Goal: Task Accomplishment & Management: Use online tool/utility

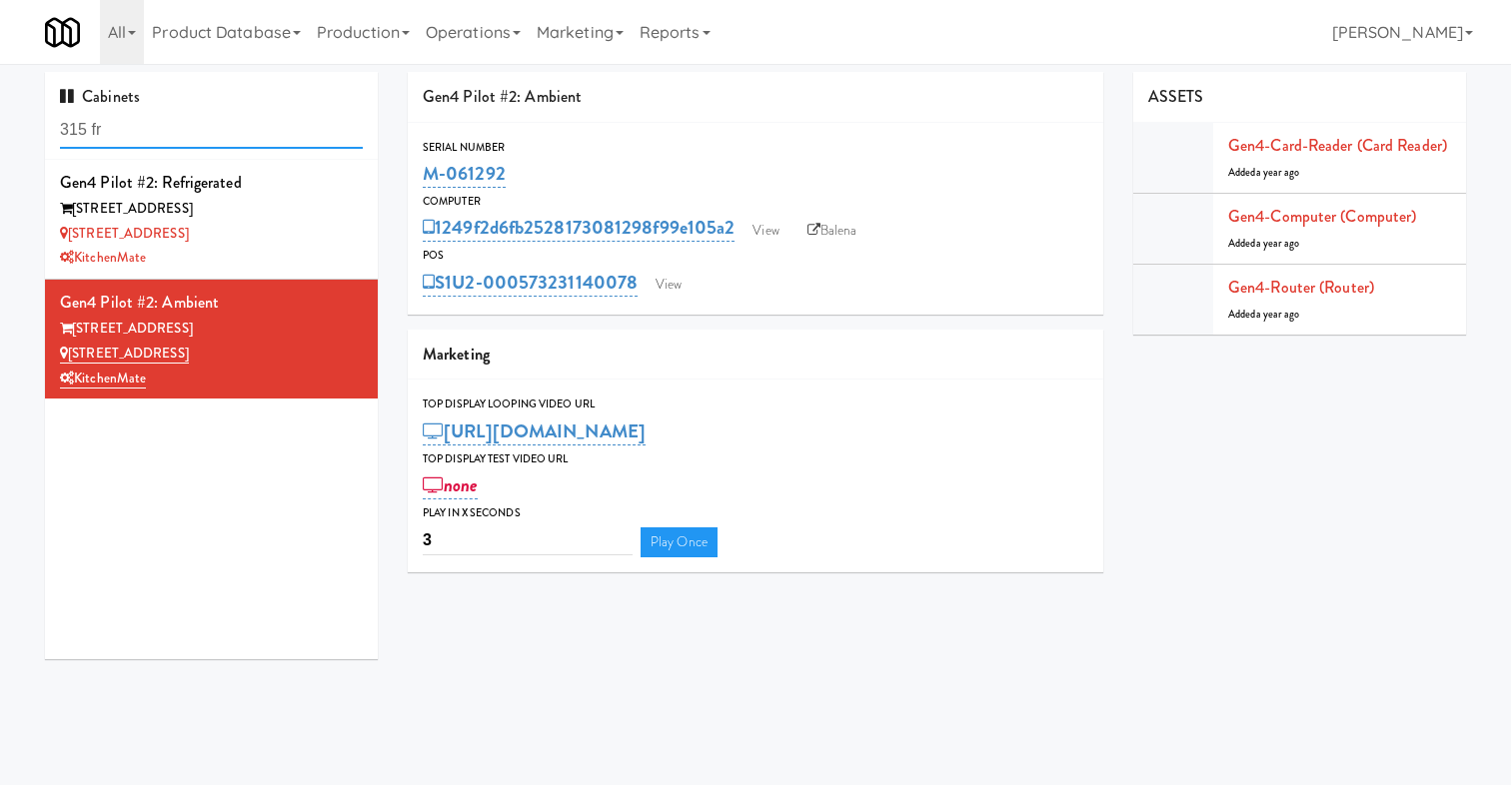
drag, startPoint x: 147, startPoint y: 129, endPoint x: -70, endPoint y: 129, distance: 216.8
click at [0, 129] on html "Okay Okay Select date: previous 2025-Sep next Su Mo Tu We Th Fr Sa 31 1 2 3 4 5…" at bounding box center [755, 392] width 1511 height 785
type input "office"
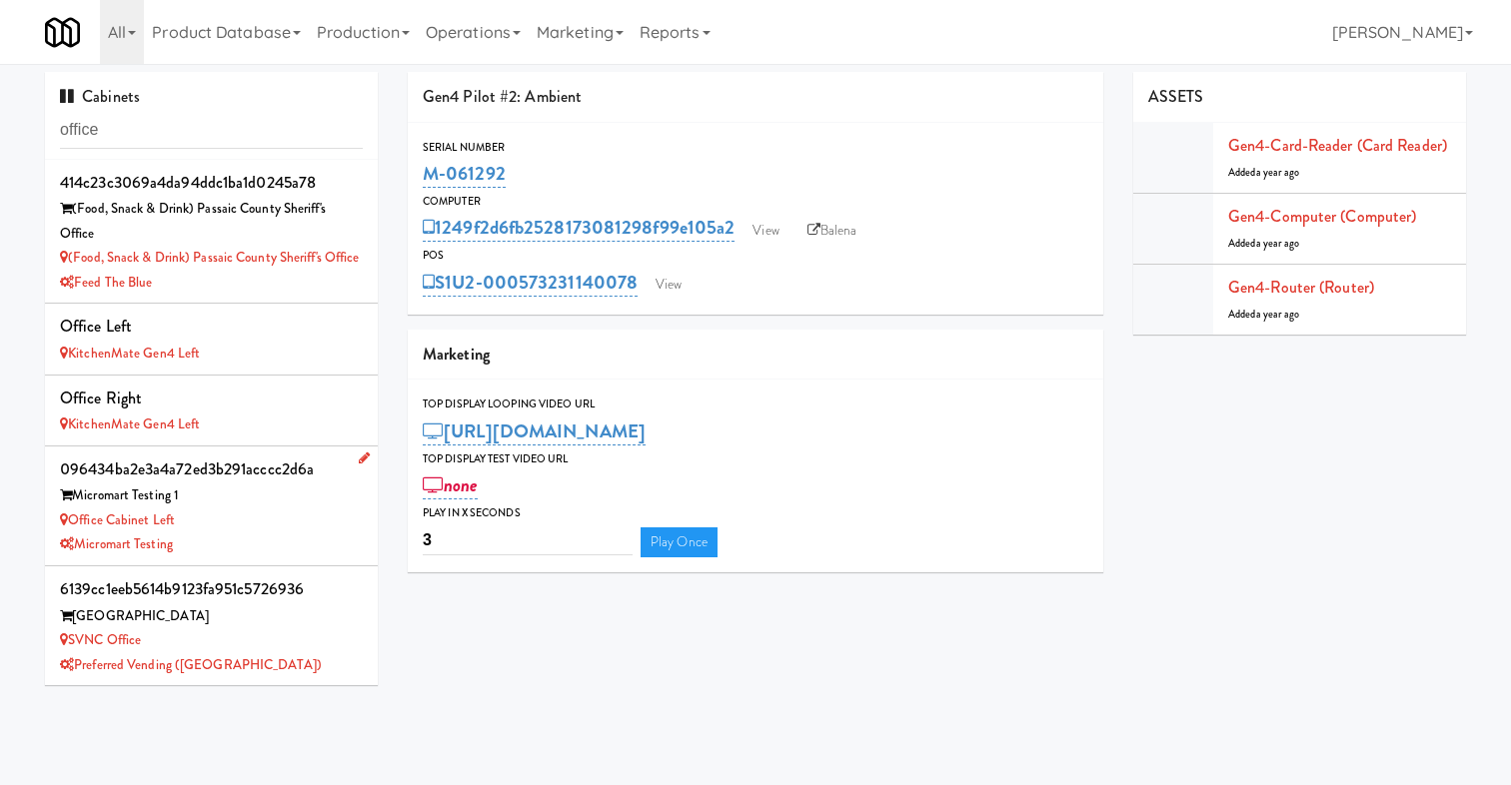
click at [274, 524] on div "Office Cabinet Left" at bounding box center [211, 521] width 303 height 25
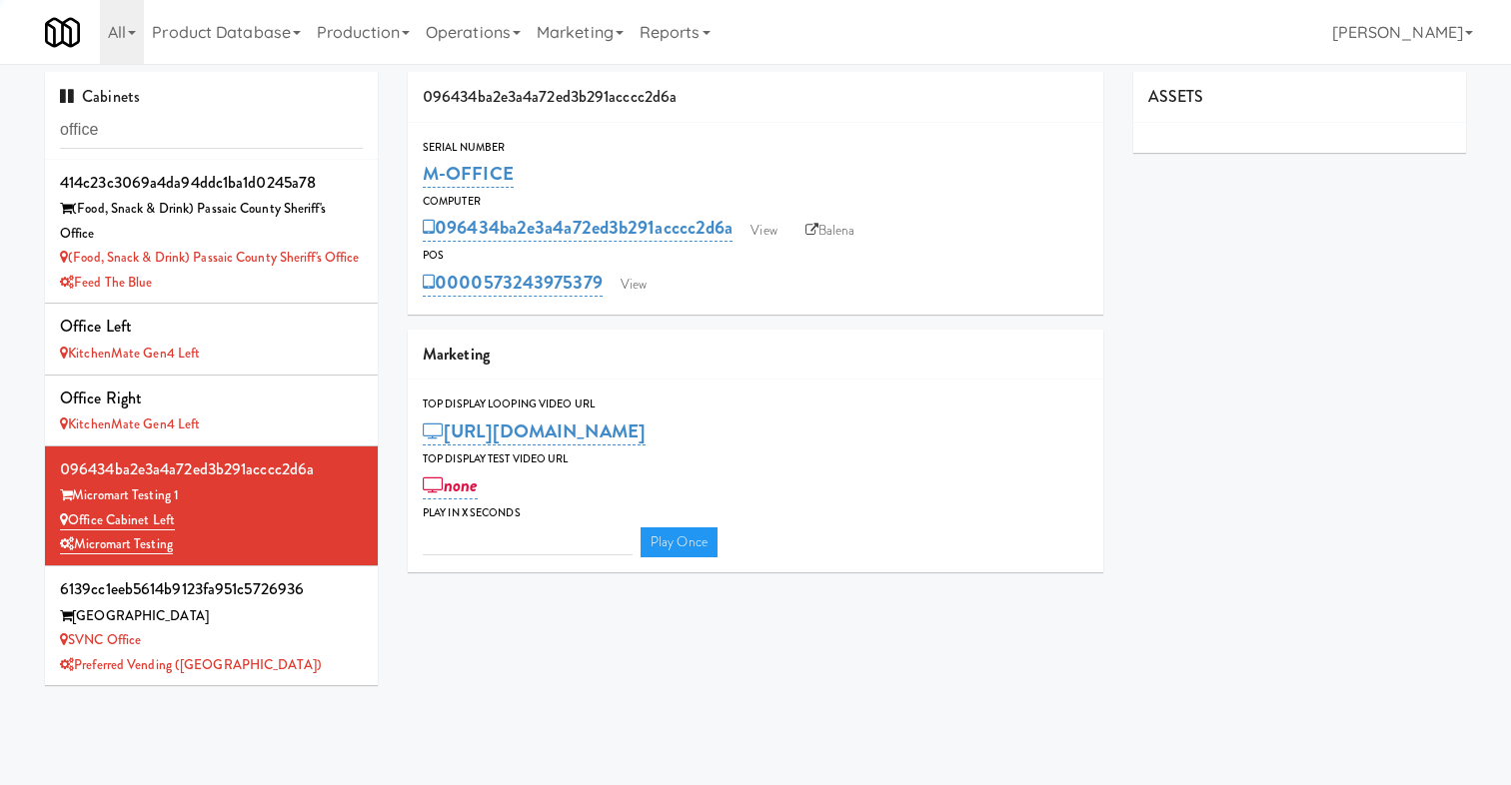
type input "3"
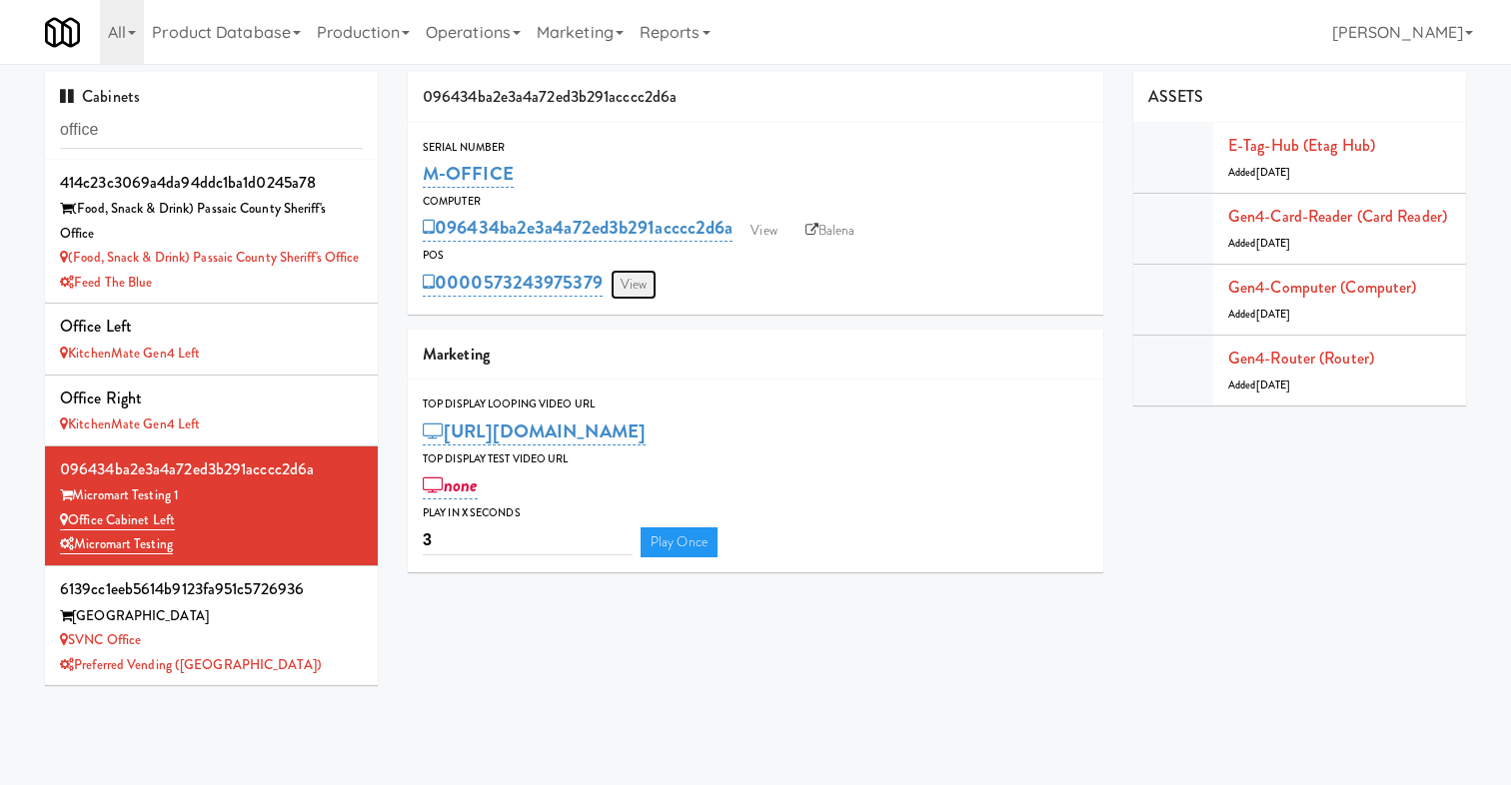
click at [647, 277] on link "View" at bounding box center [634, 285] width 46 height 30
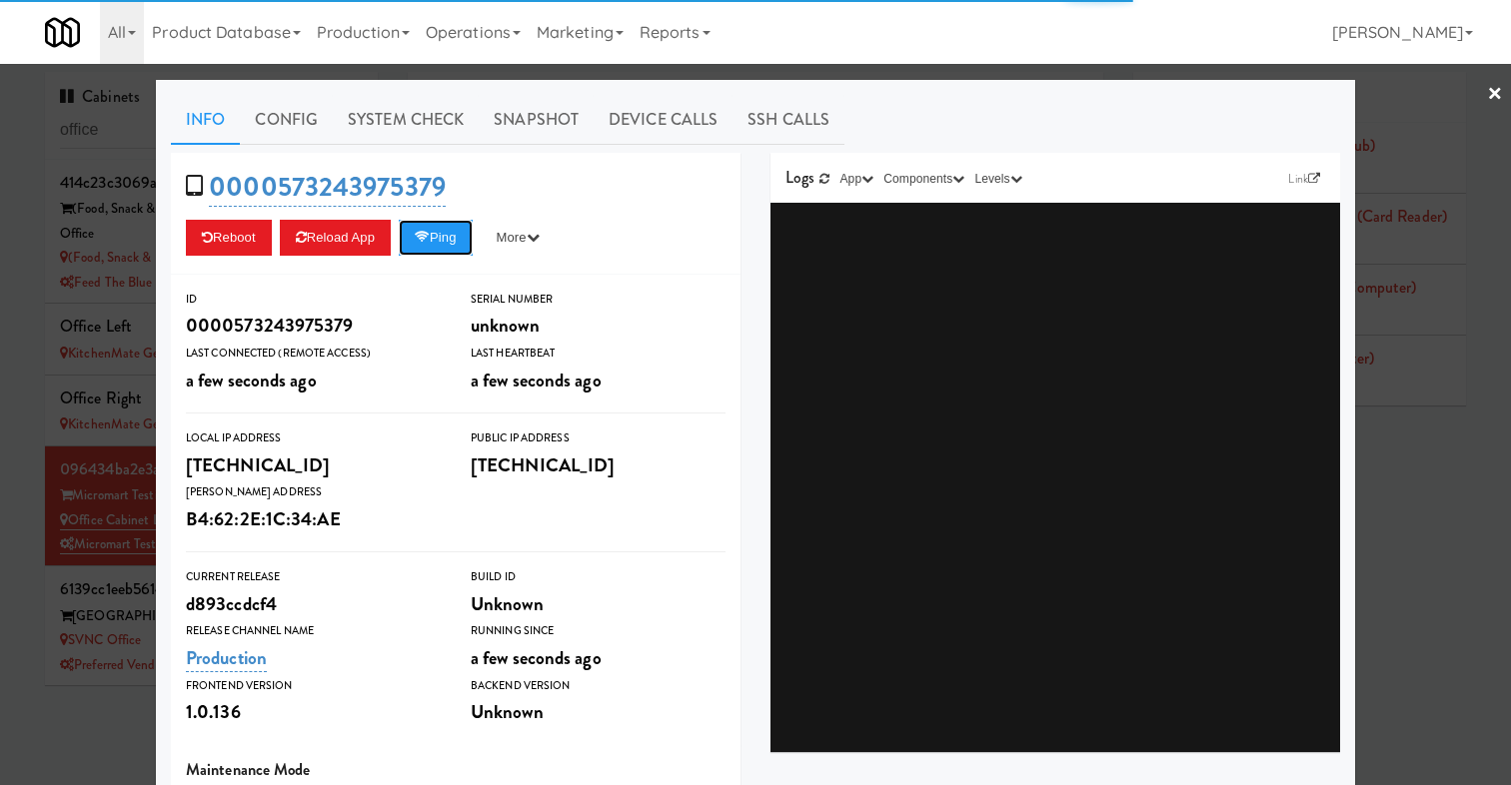
click at [442, 236] on button "Ping" at bounding box center [436, 238] width 74 height 36
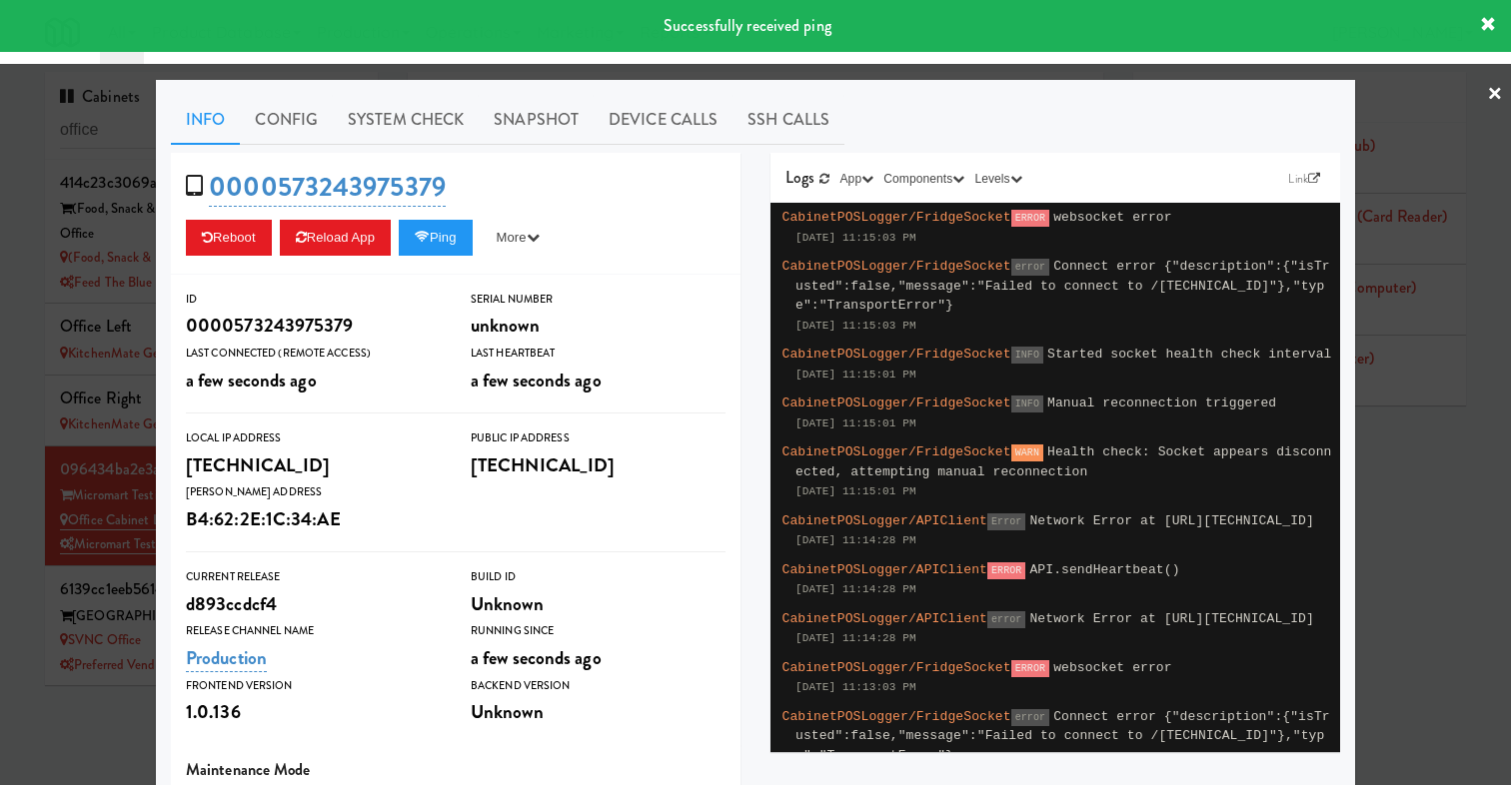
click at [636, 201] on div "0000573243975379 Reboot Reload App Ping More Ping Server Restart Server Force R…" at bounding box center [456, 214] width 570 height 122
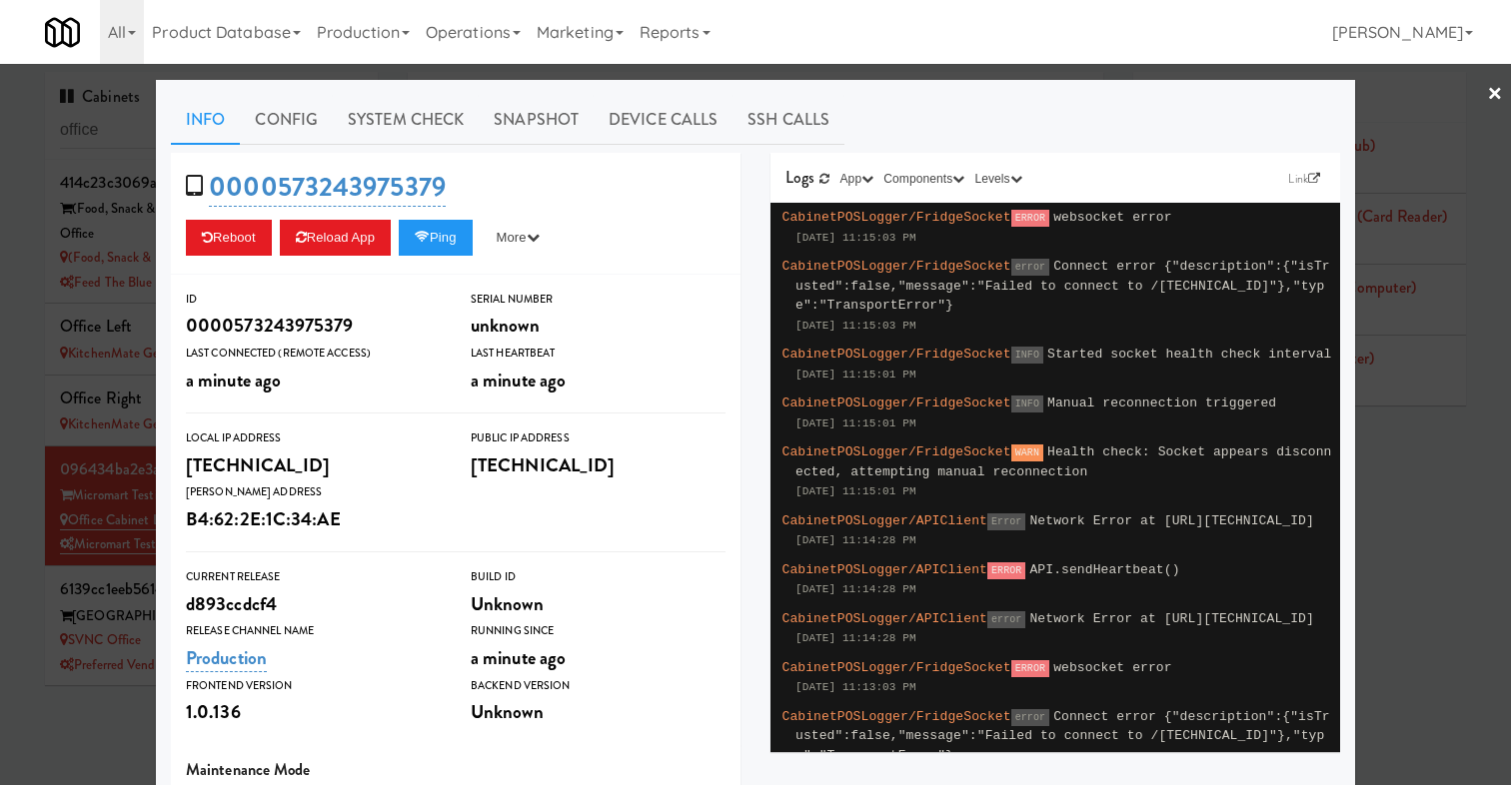
click at [51, 473] on div at bounding box center [755, 392] width 1511 height 785
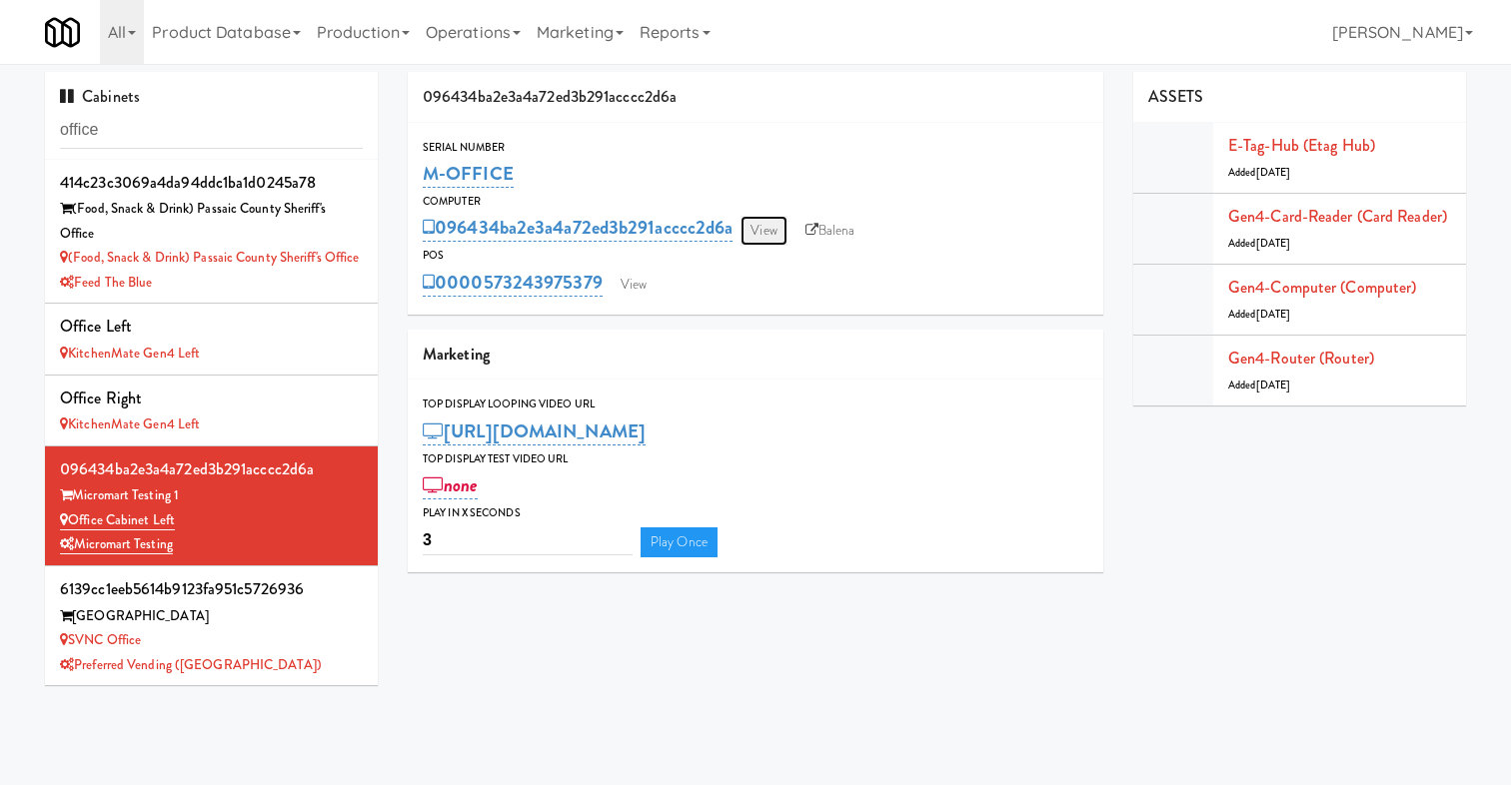
click at [777, 232] on link "View" at bounding box center [763, 231] width 46 height 30
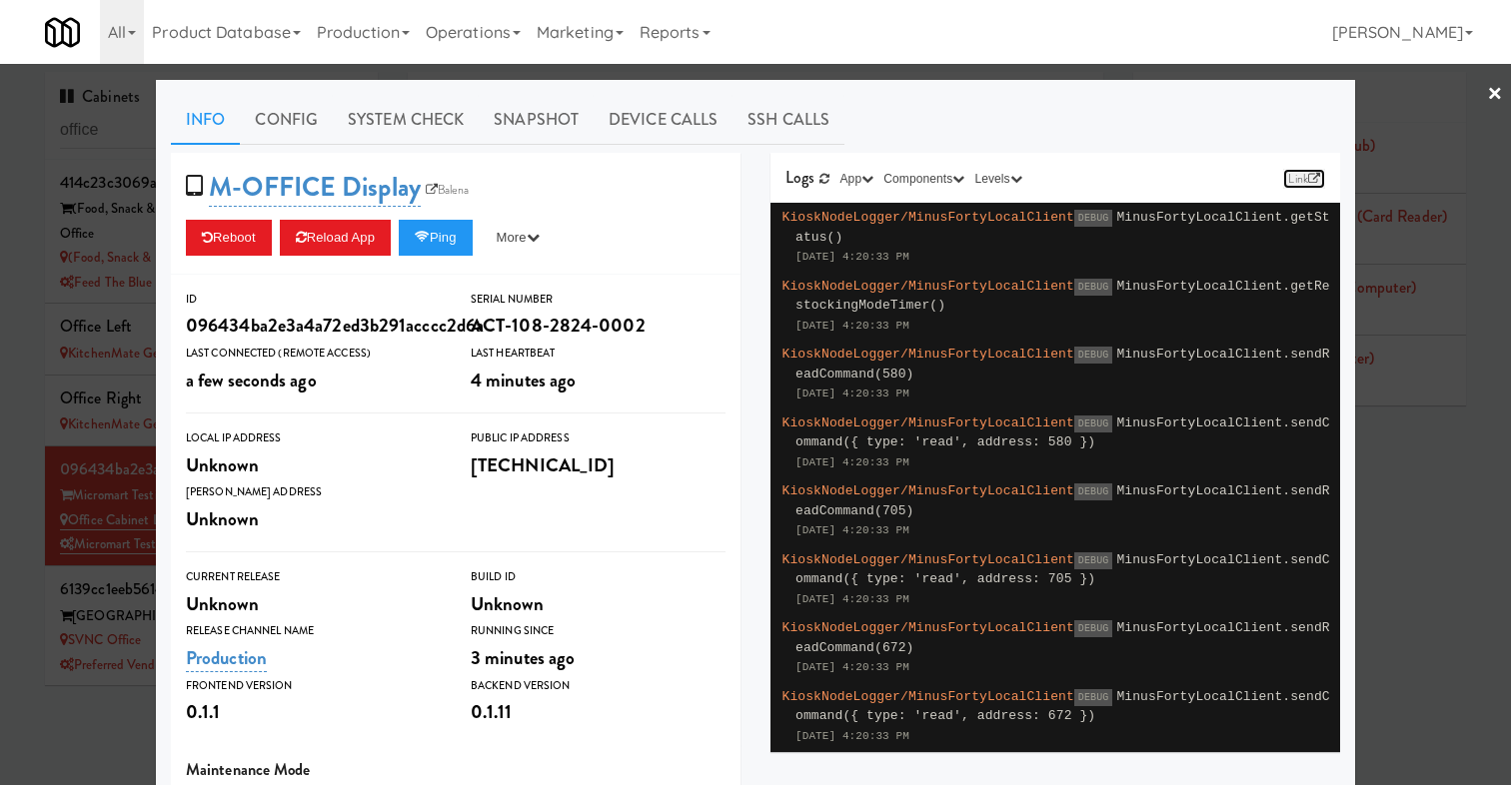
click at [1308, 179] on icon at bounding box center [1314, 179] width 12 height 12
click at [426, 225] on button "Ping" at bounding box center [436, 238] width 74 height 36
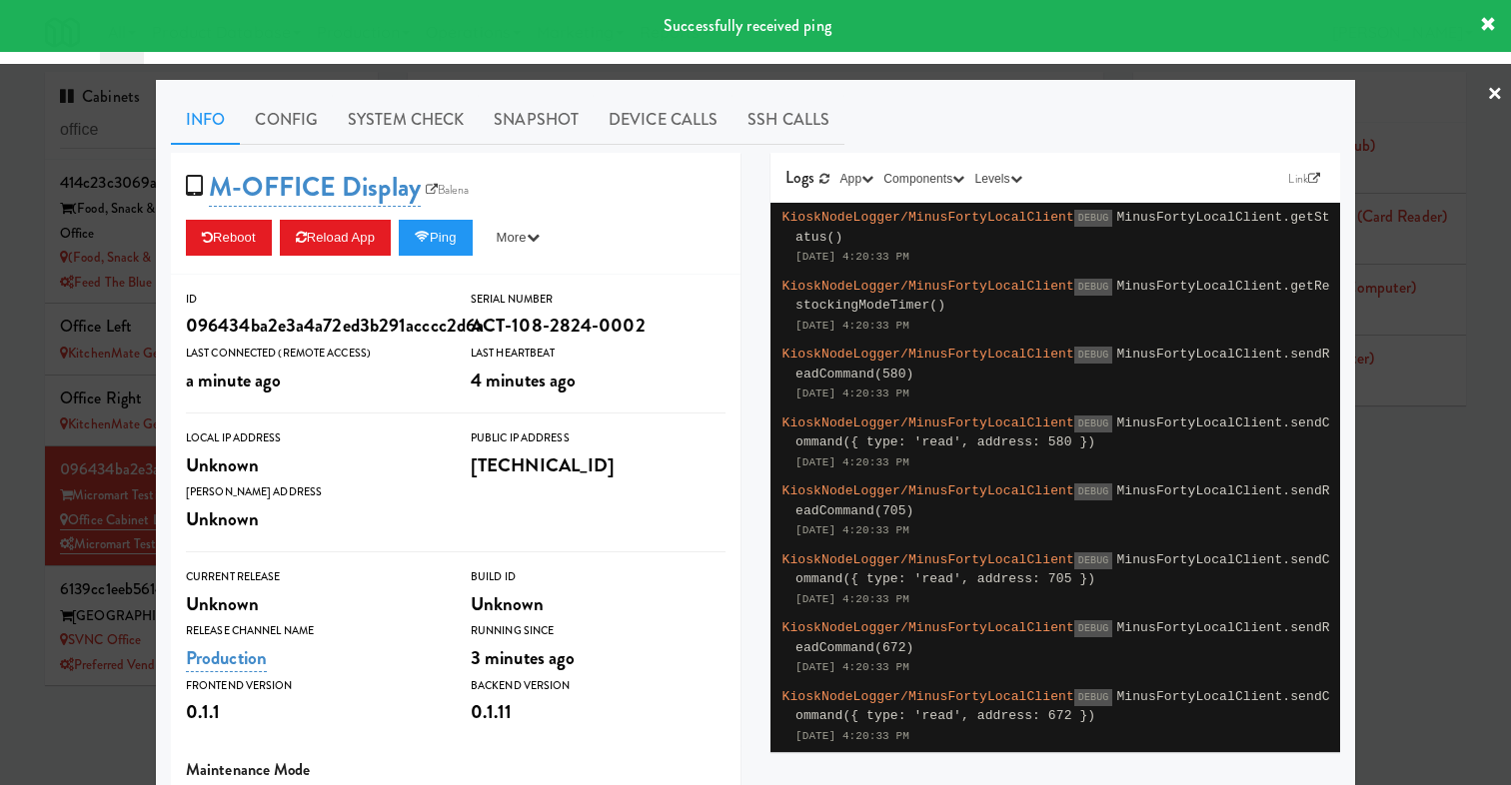
click at [130, 487] on div at bounding box center [755, 392] width 1511 height 785
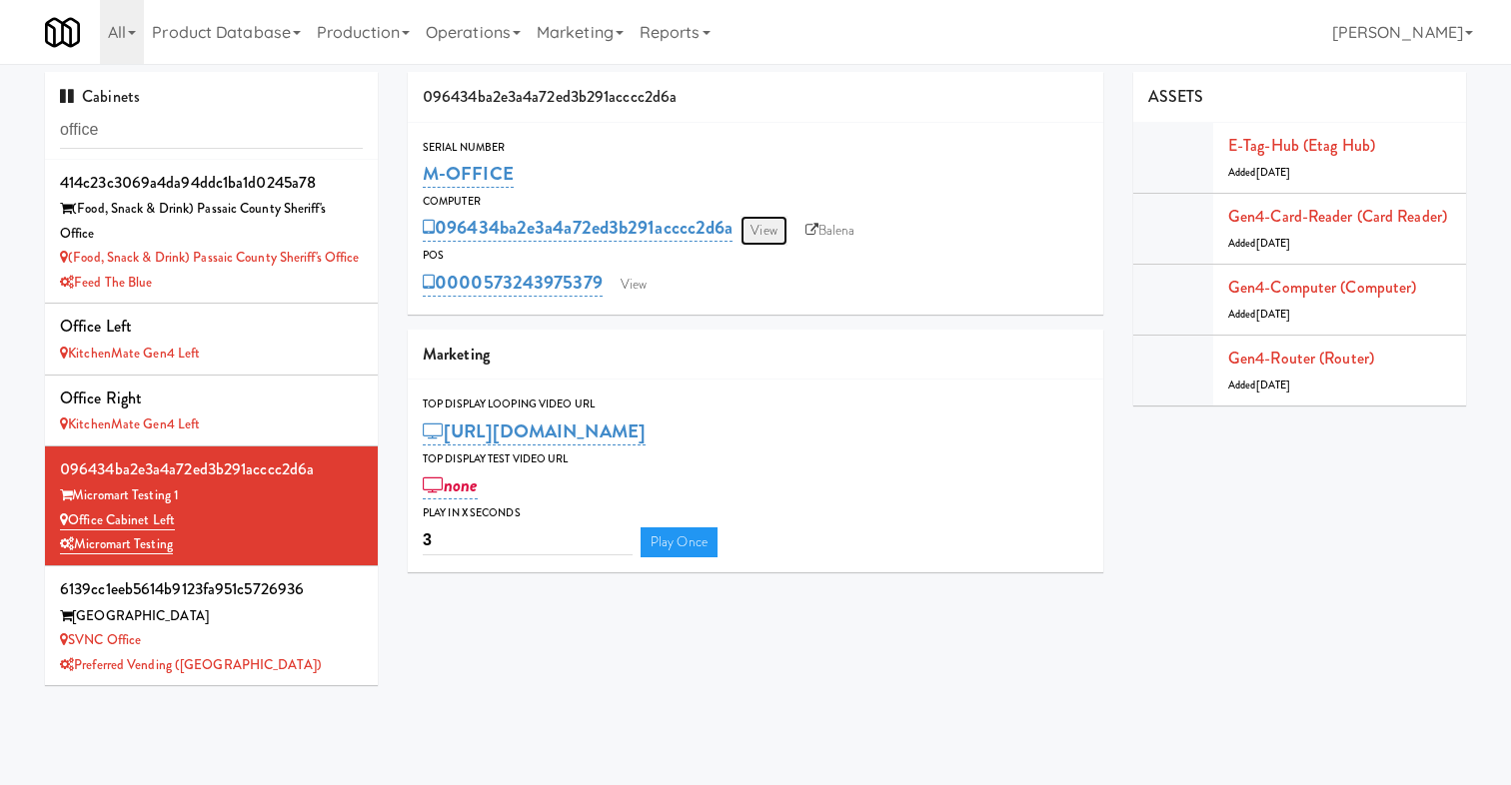
click at [780, 226] on link "View" at bounding box center [763, 231] width 46 height 30
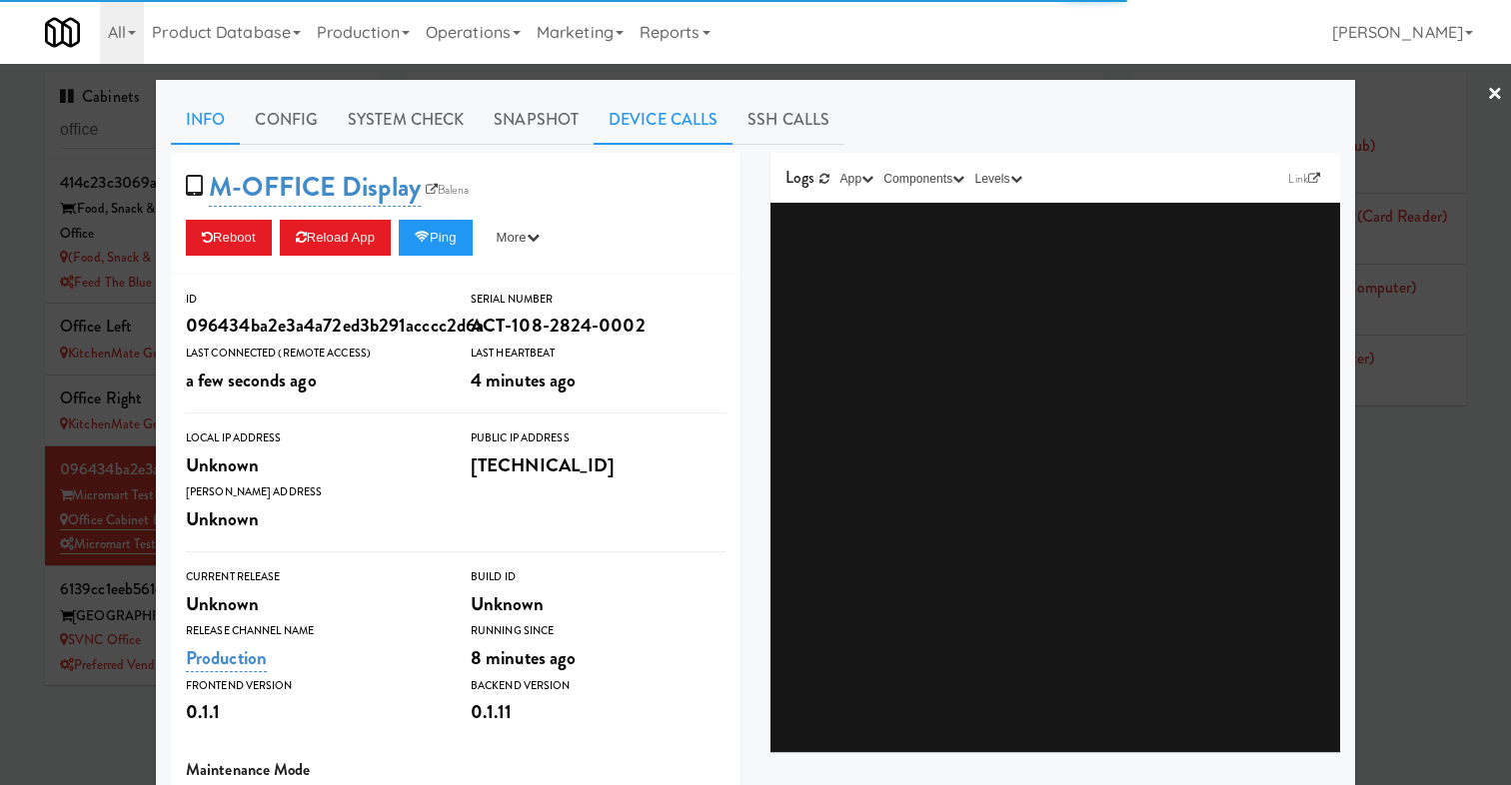
click at [652, 123] on link "Device Calls" at bounding box center [663, 120] width 139 height 50
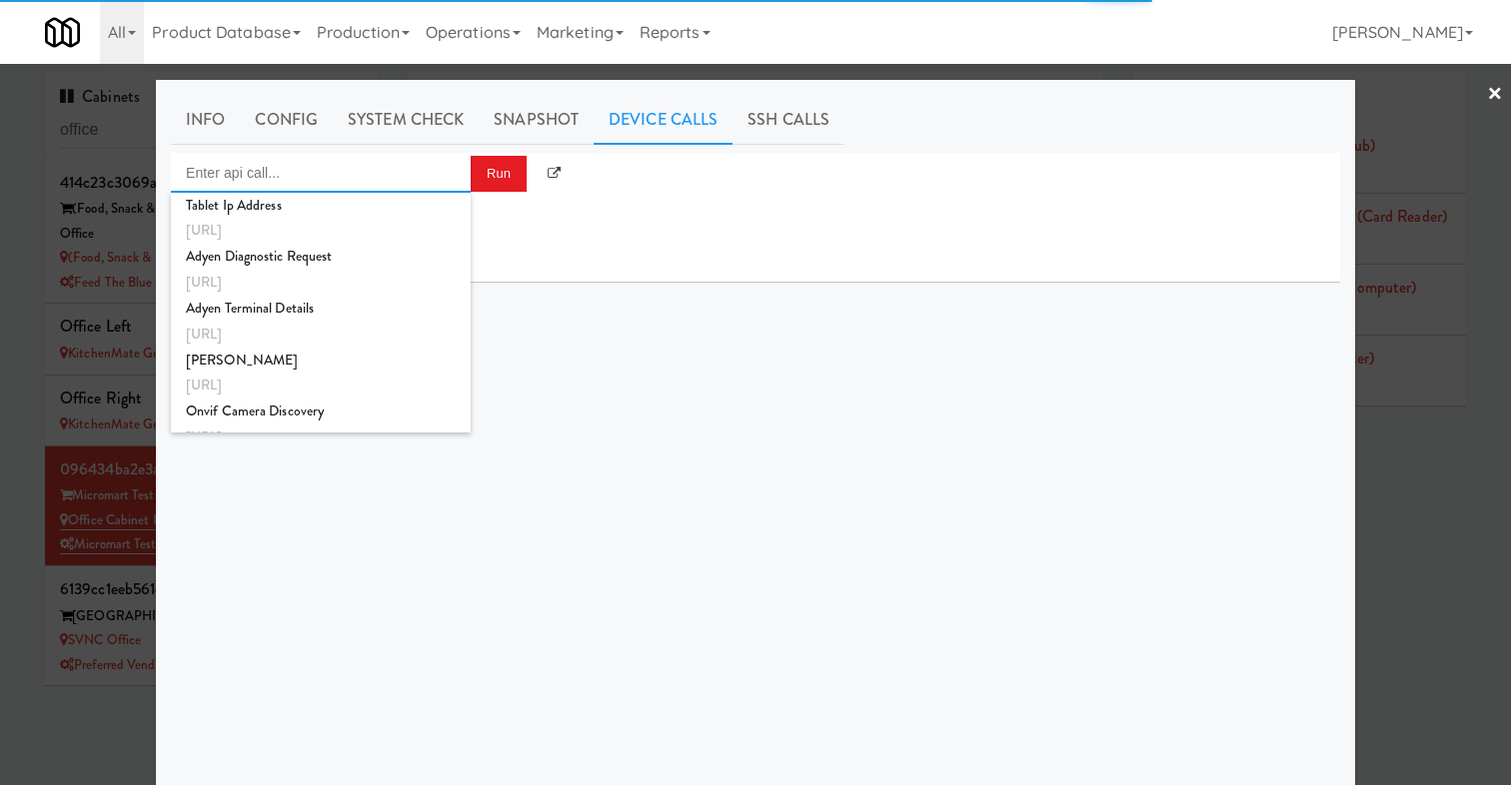
click at [419, 163] on input "Enter api call..." at bounding box center [321, 173] width 300 height 40
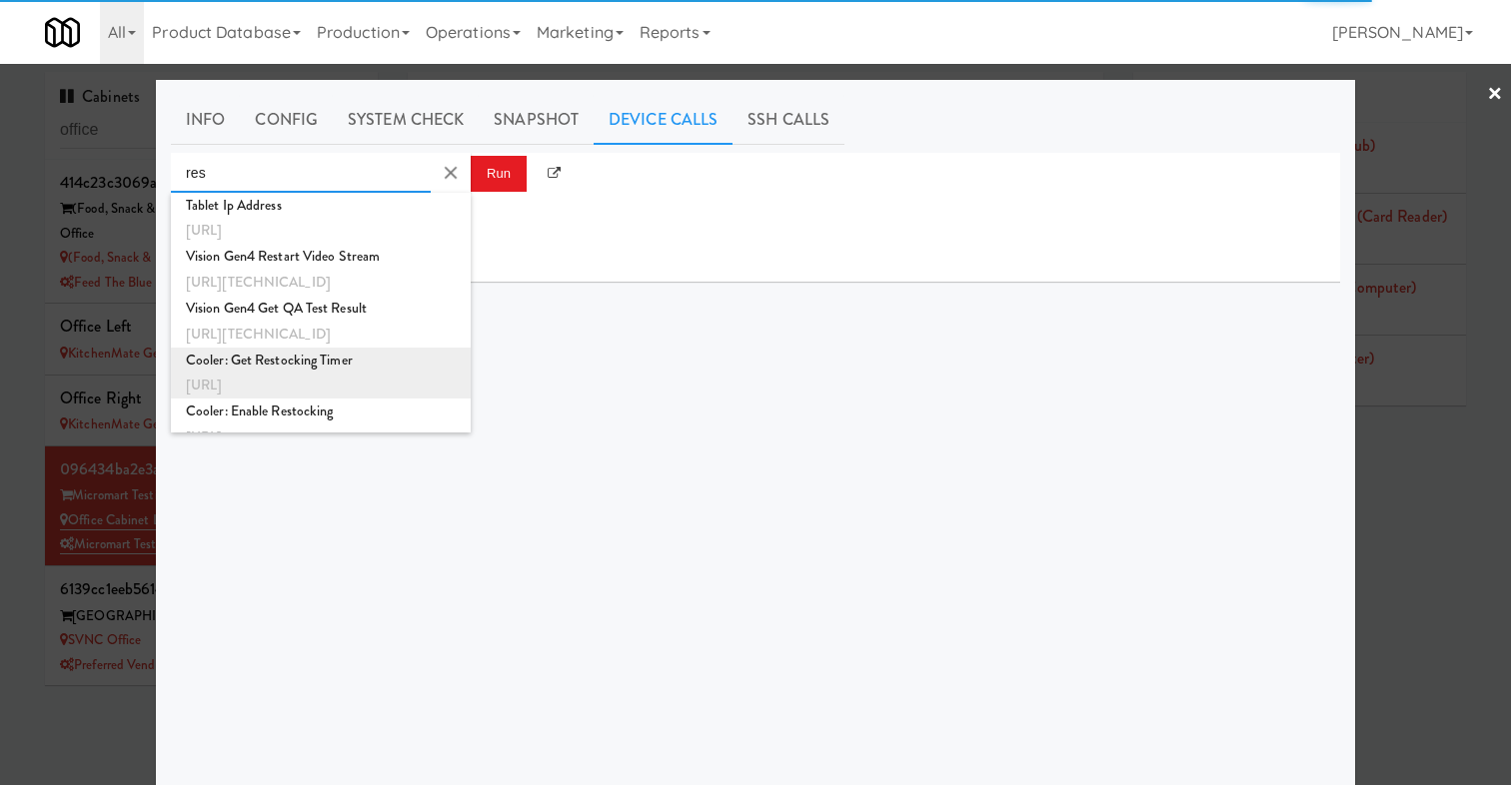
click at [313, 370] on div "Cooler: Get Restocking Timer" at bounding box center [321, 361] width 270 height 26
type input "Cooler: Get Restocking Timer"
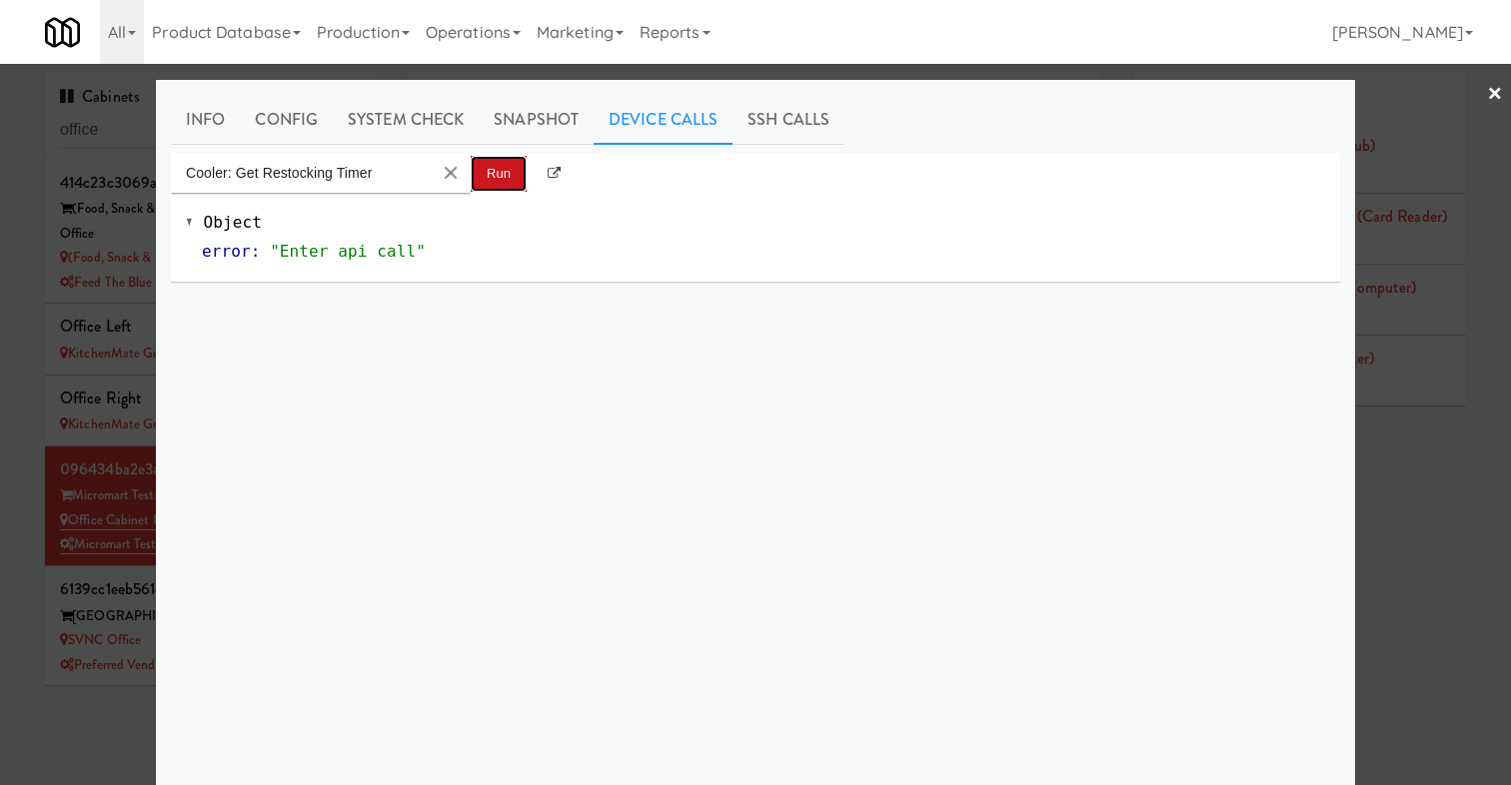
click at [484, 181] on button "Run" at bounding box center [499, 174] width 56 height 36
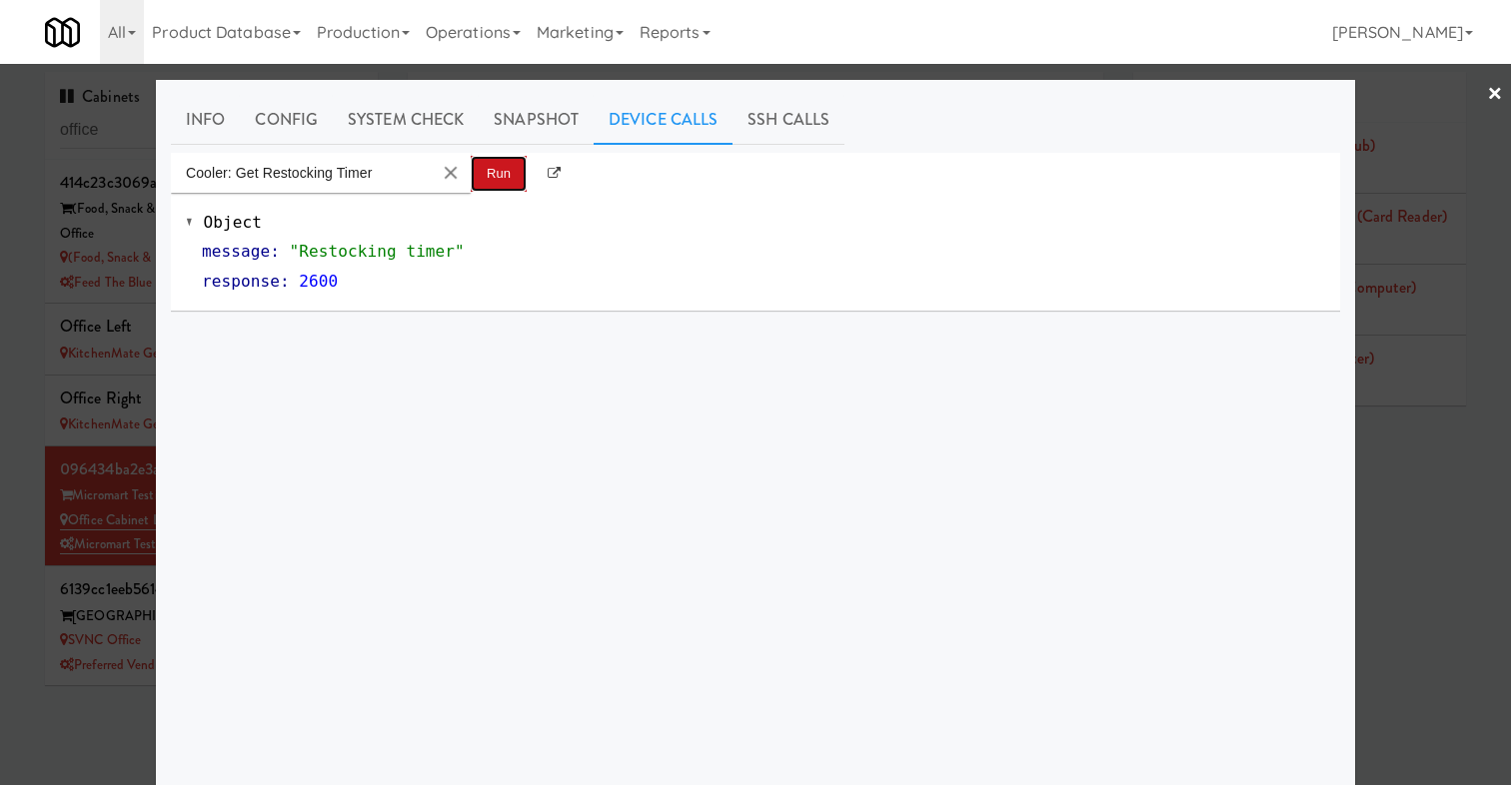
click at [489, 177] on button "Run" at bounding box center [499, 174] width 56 height 36
click at [57, 406] on div at bounding box center [755, 392] width 1511 height 785
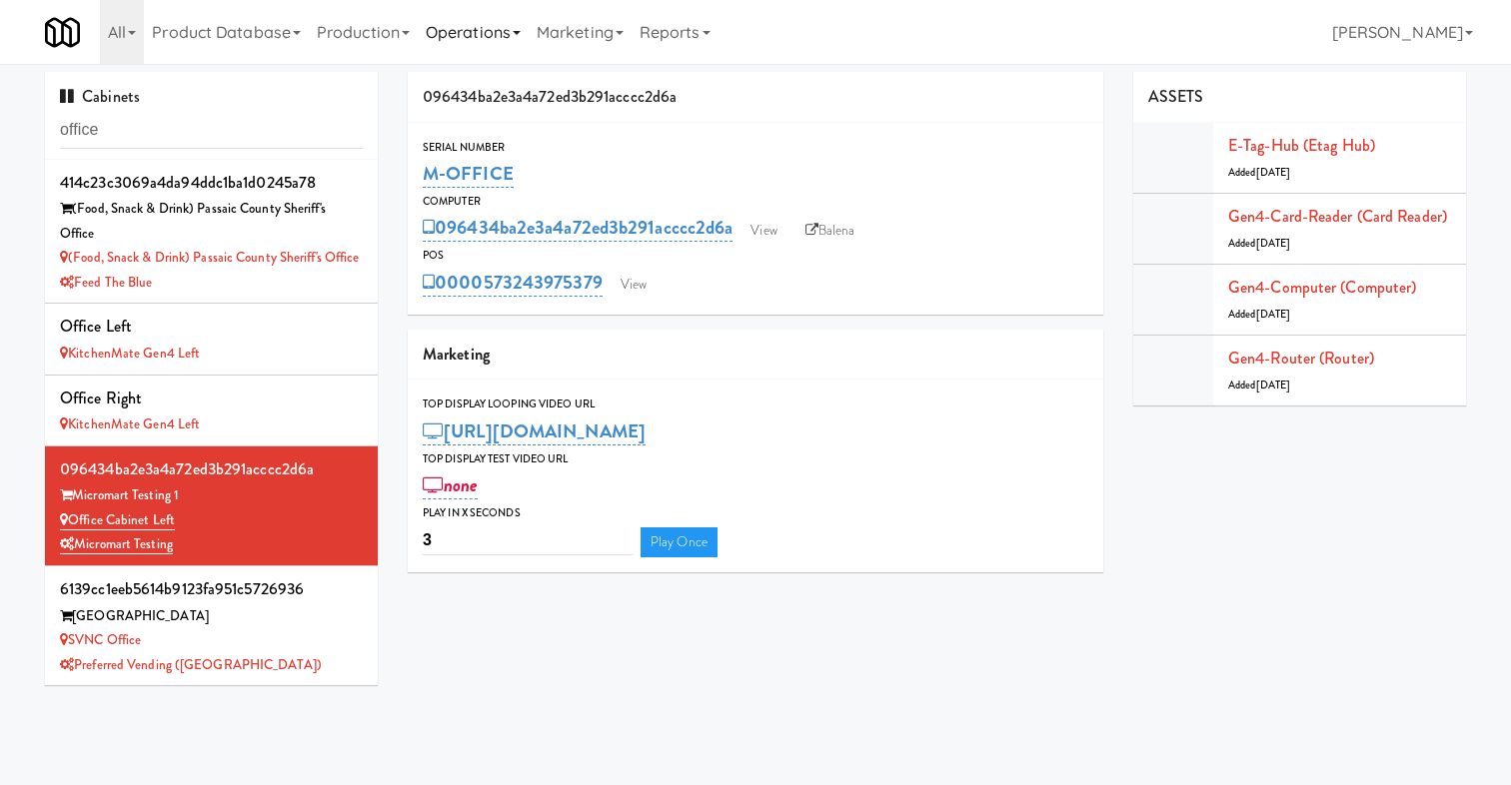
click at [503, 25] on link "Operations" at bounding box center [473, 32] width 111 height 64
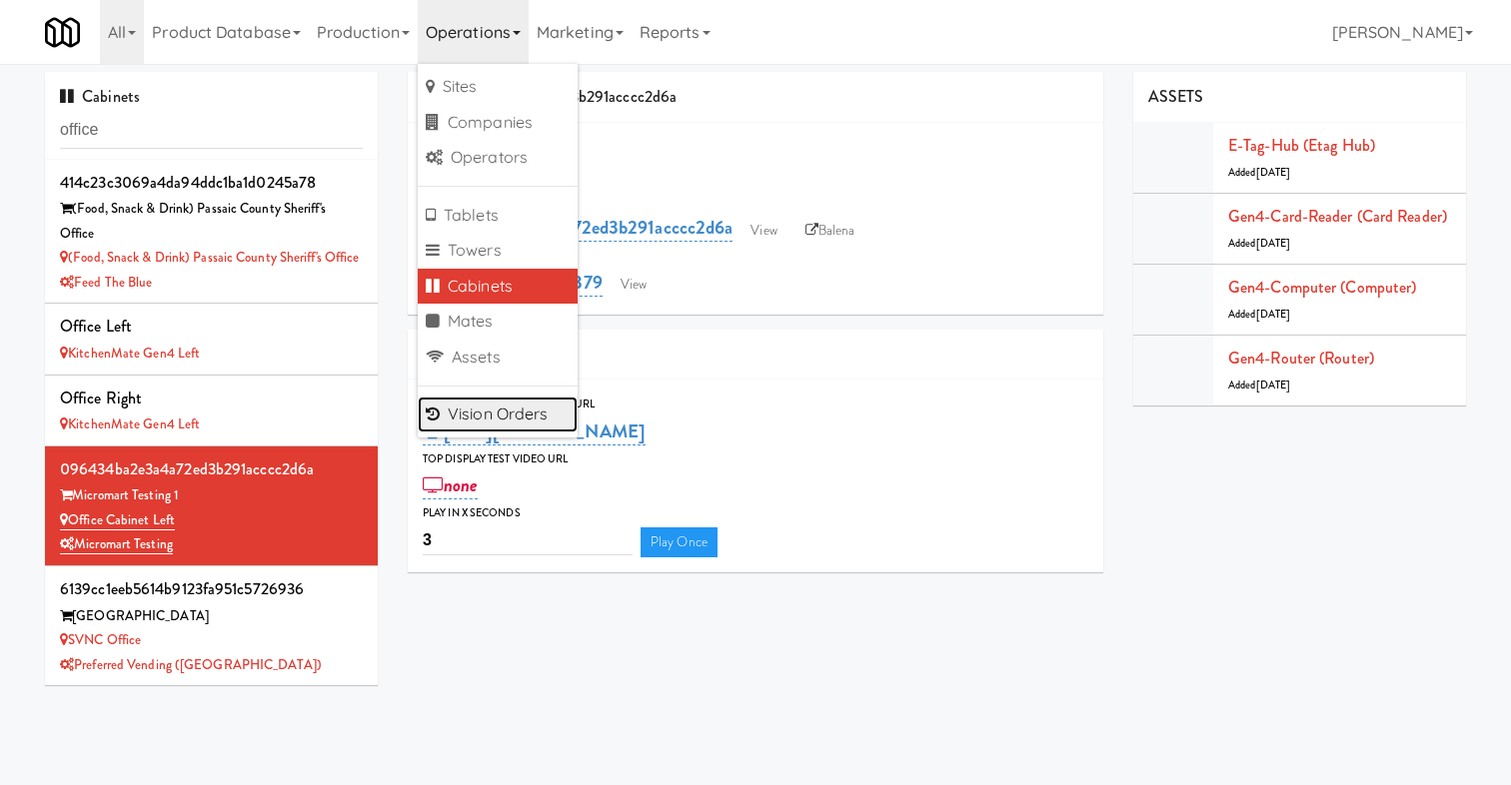
click at [493, 416] on link "Vision Orders" at bounding box center [498, 415] width 160 height 36
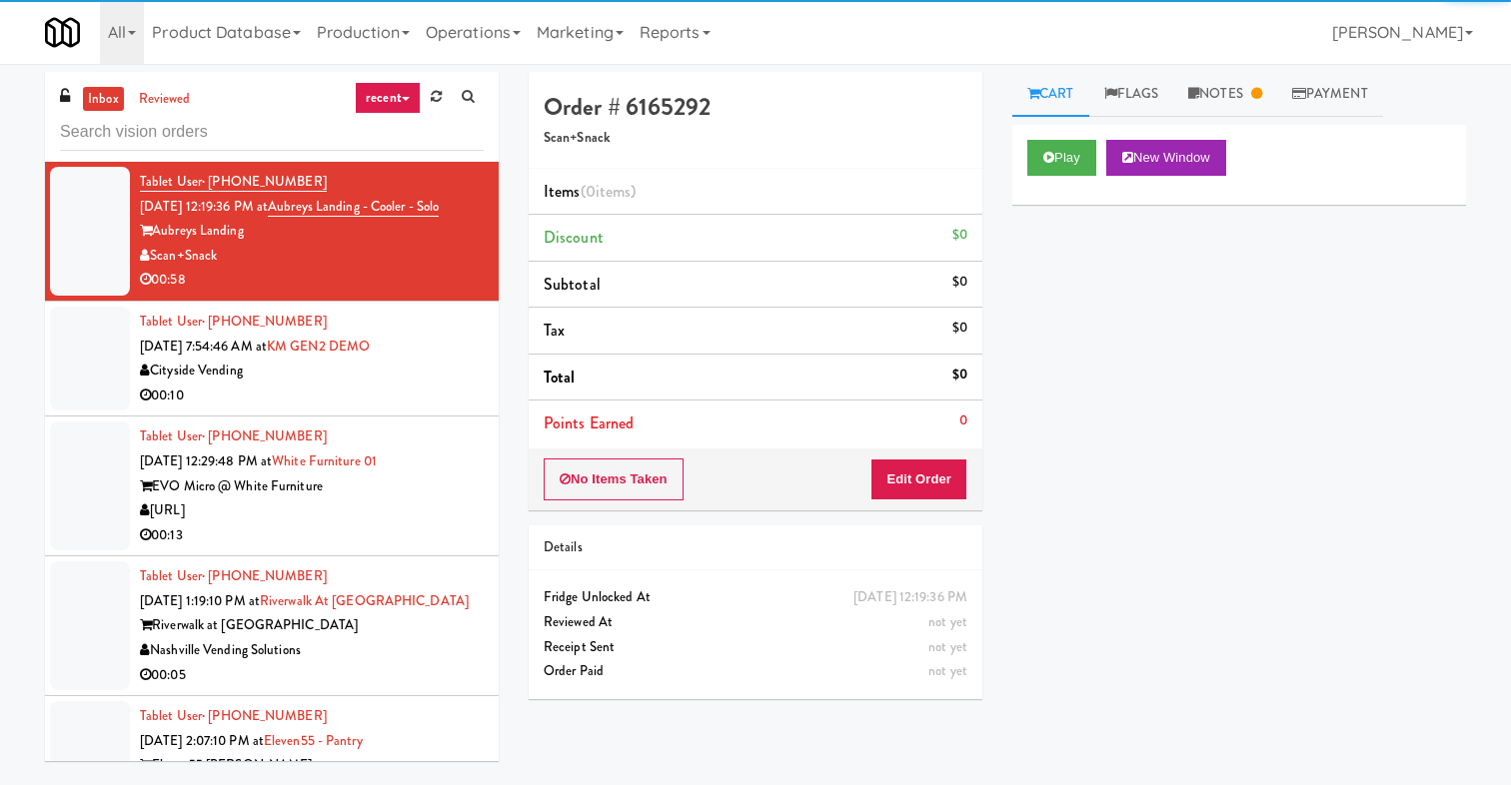
click at [382, 94] on link "recent" at bounding box center [388, 98] width 66 height 32
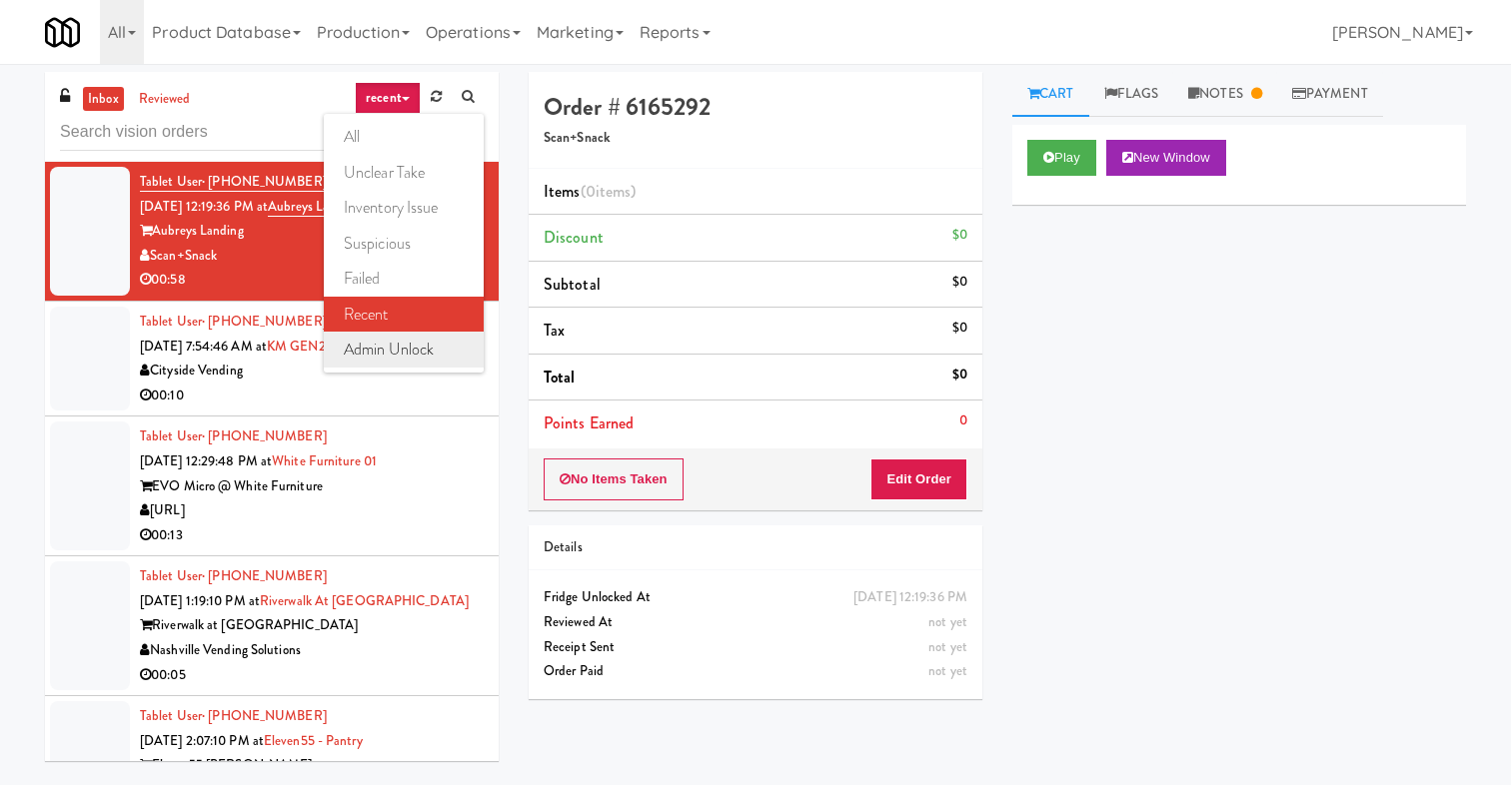
click at [414, 354] on link "admin unlock" at bounding box center [404, 350] width 160 height 36
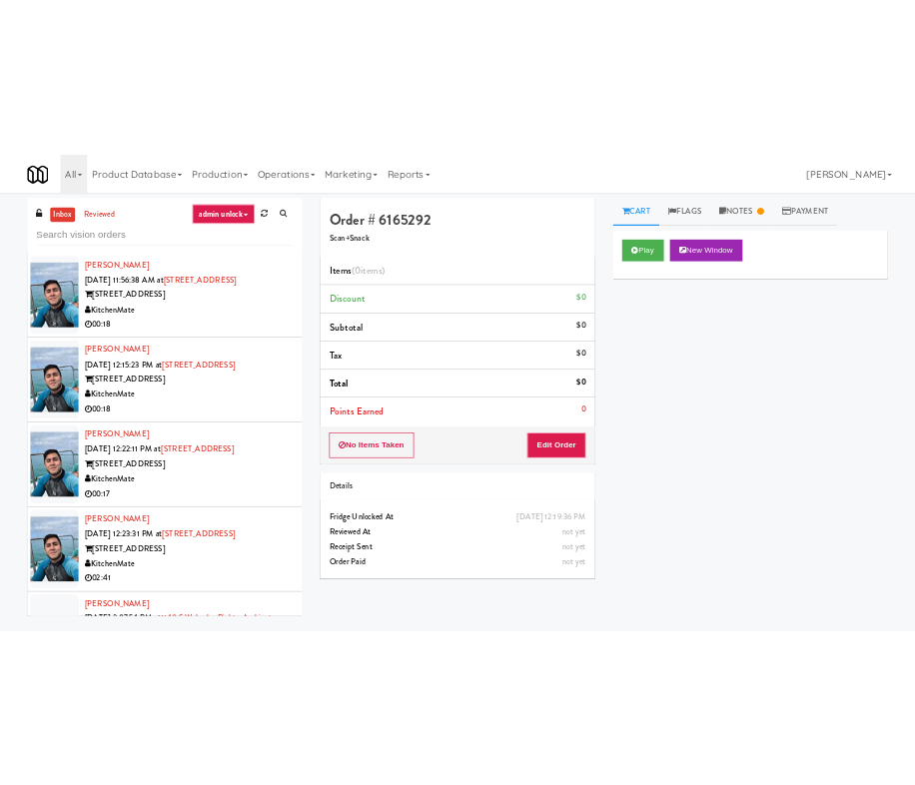
scroll to position [799, 0]
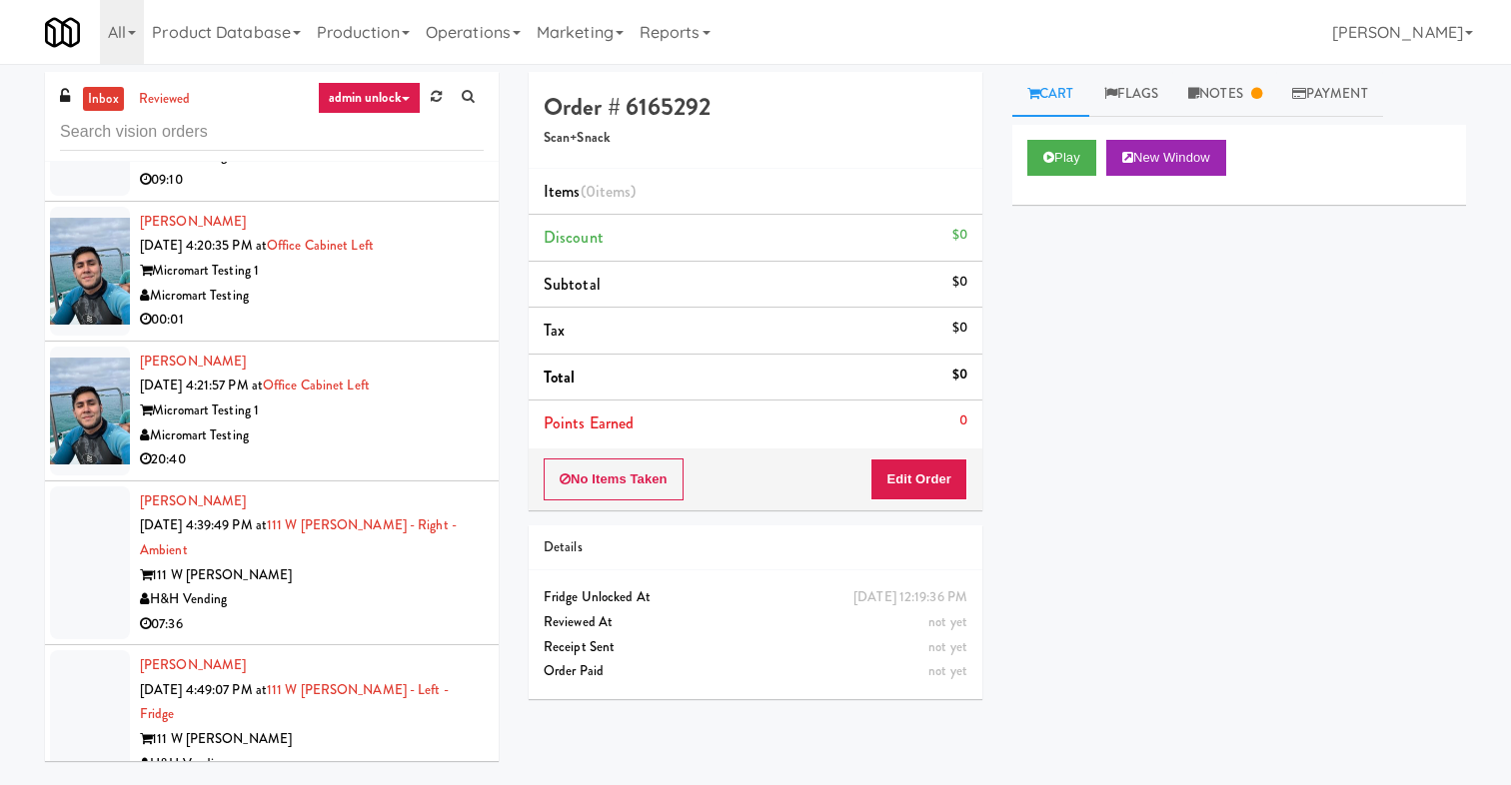
click at [367, 564] on div "111 W [PERSON_NAME]" at bounding box center [312, 576] width 344 height 25
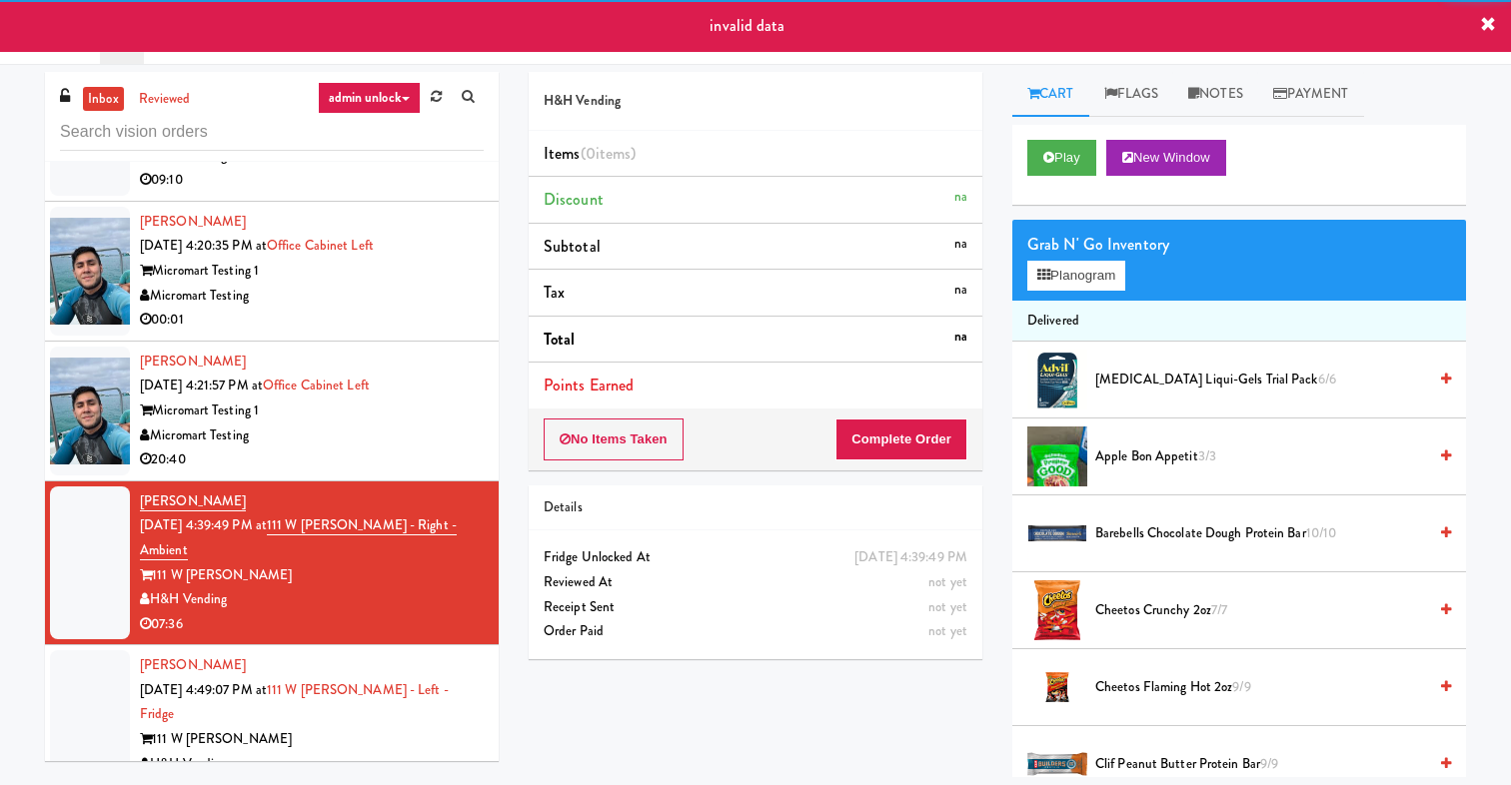
click at [382, 428] on div "Micromart Testing" at bounding box center [312, 436] width 344 height 25
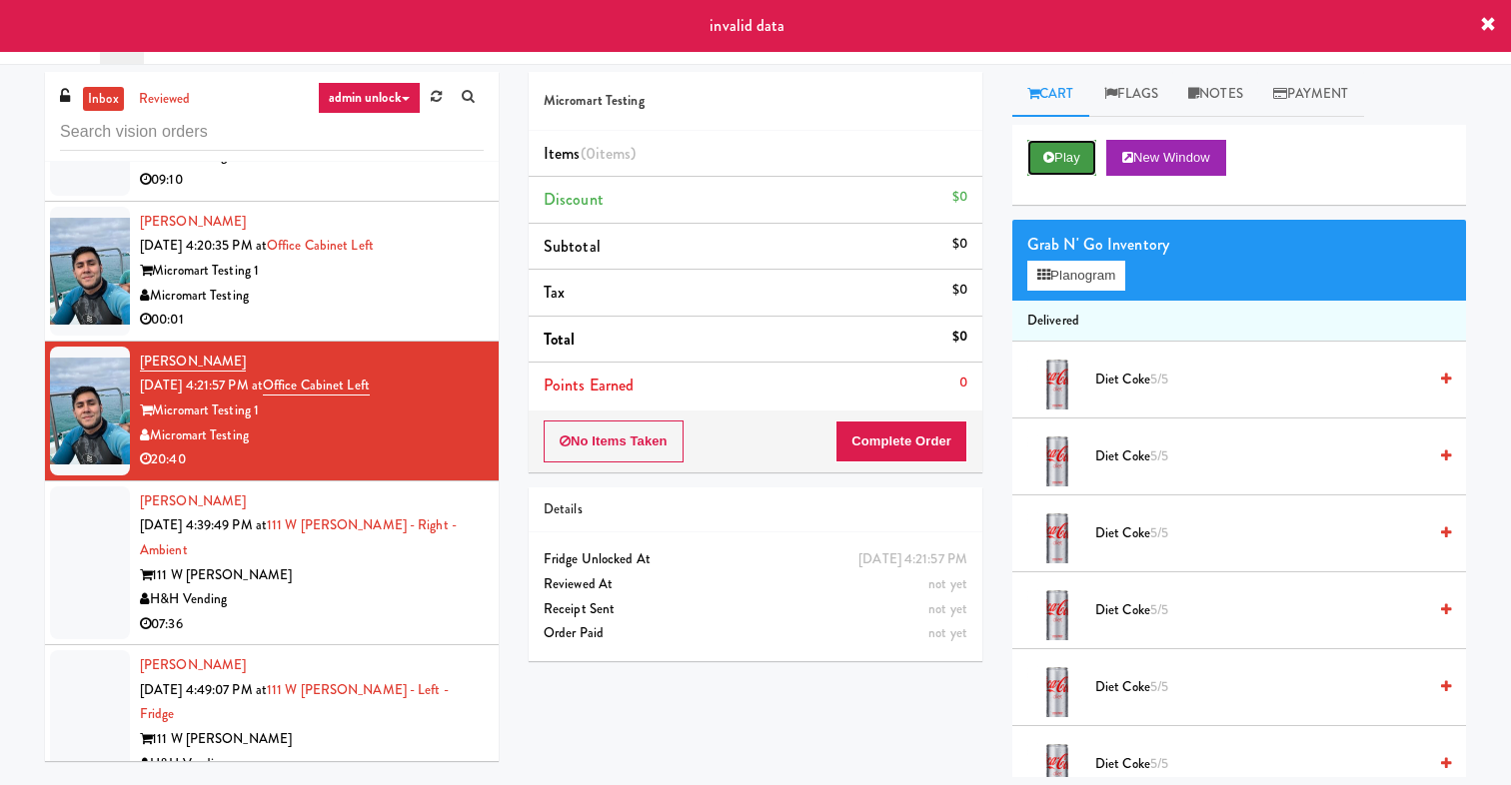
click at [1051, 167] on button "Play" at bounding box center [1061, 158] width 69 height 36
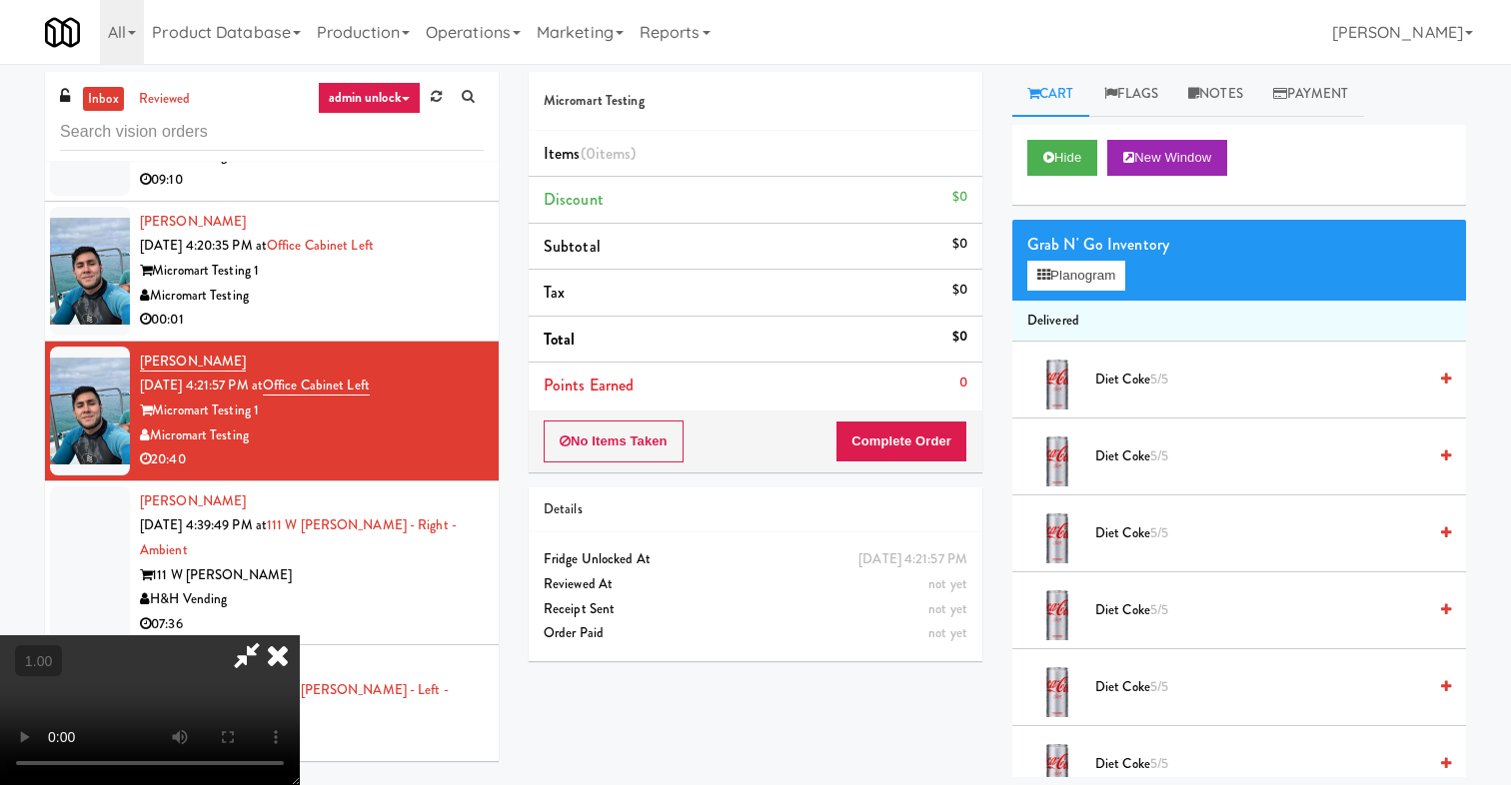
click at [300, 636] on icon at bounding box center [278, 656] width 44 height 40
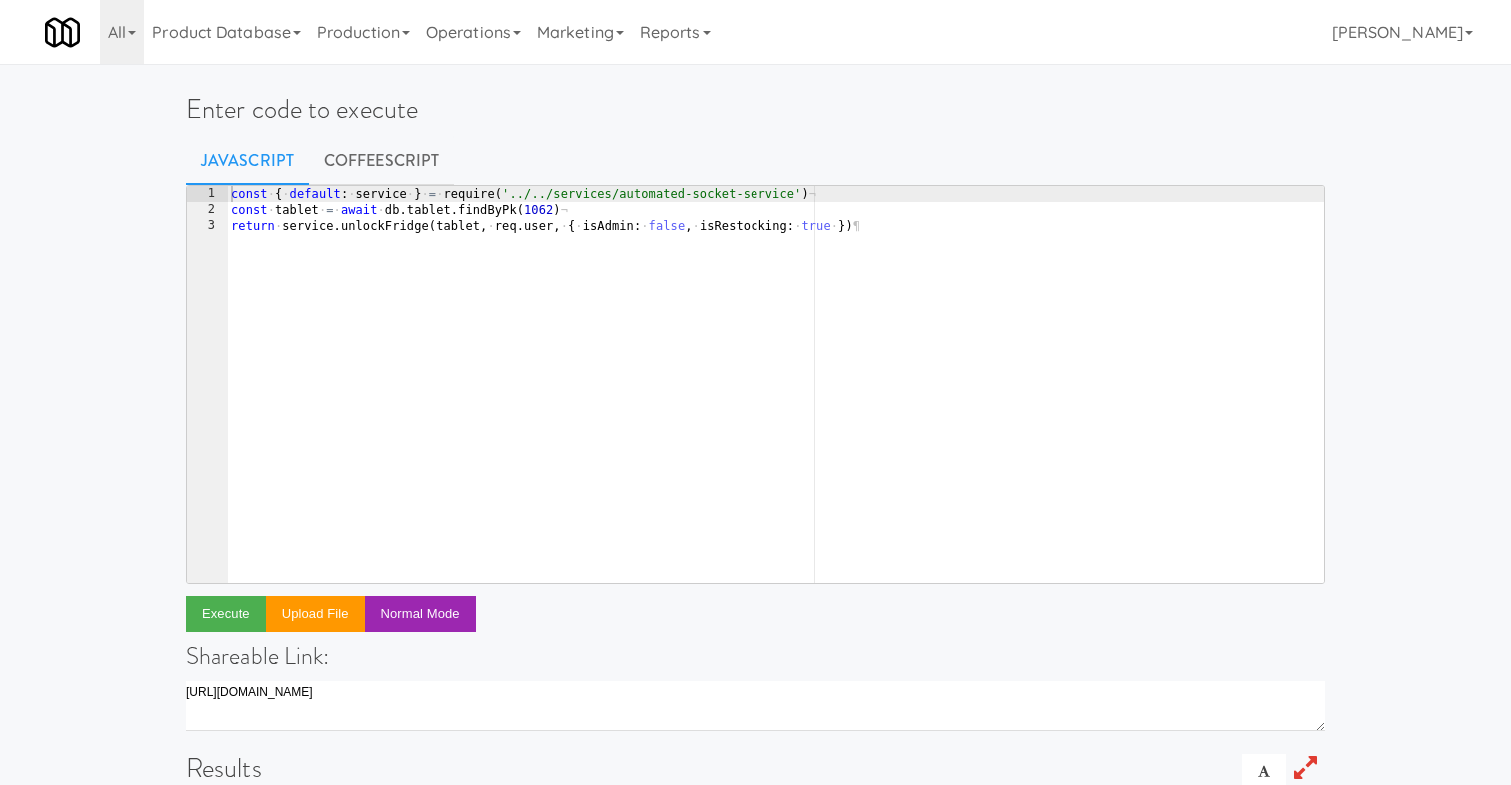
click at [662, 226] on div "const · { · default : · service · } · = · require ( '../../services/automated-s…" at bounding box center [775, 401] width 1097 height 430
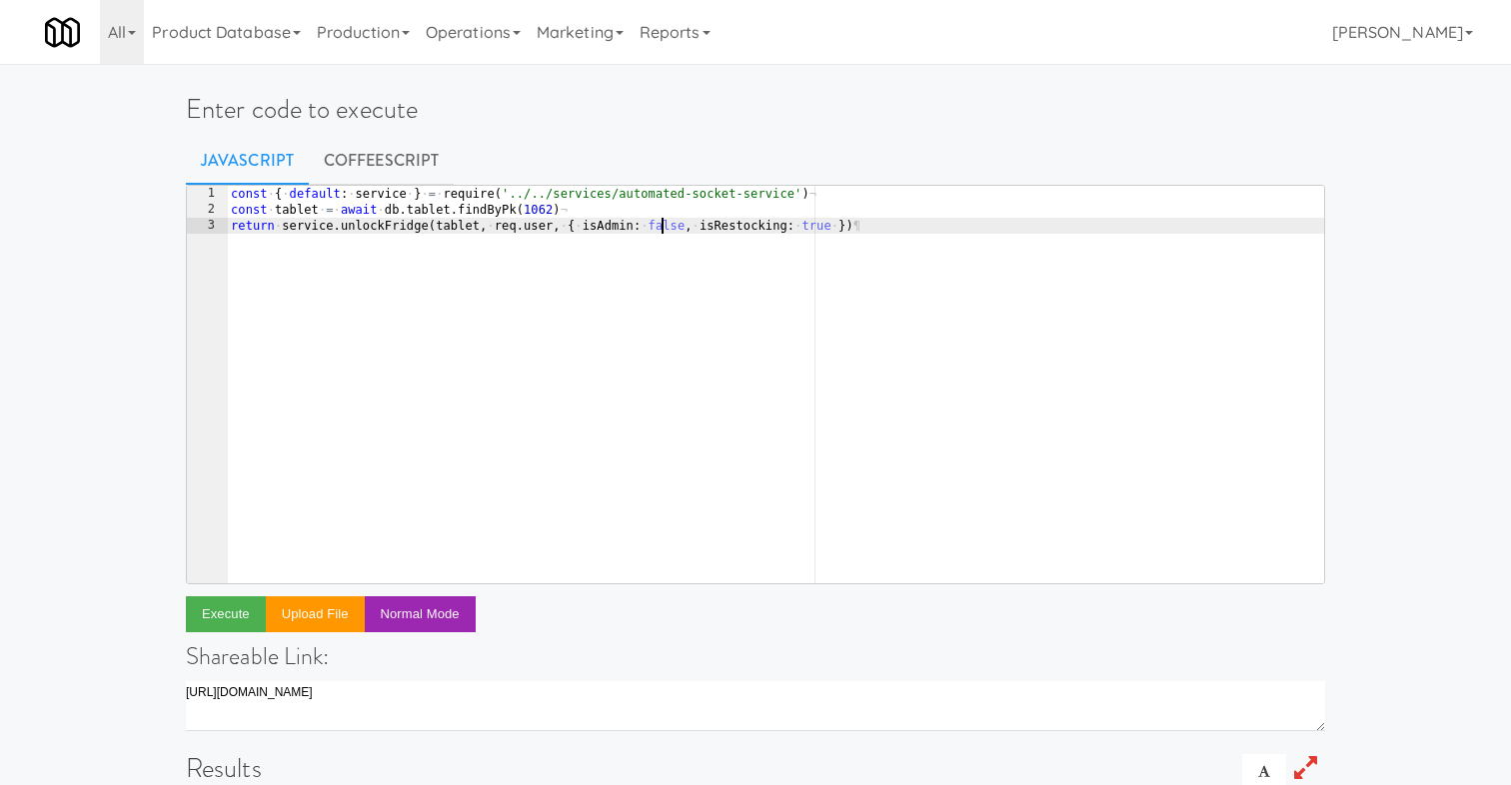
click at [662, 226] on div "const · { · default : · service · } · = · require ( '../../services/automated-s…" at bounding box center [775, 401] width 1097 height 430
click at [539, 212] on div "const · { · default : · service · } · = · require ( '../../services/automated-s…" at bounding box center [775, 401] width 1097 height 430
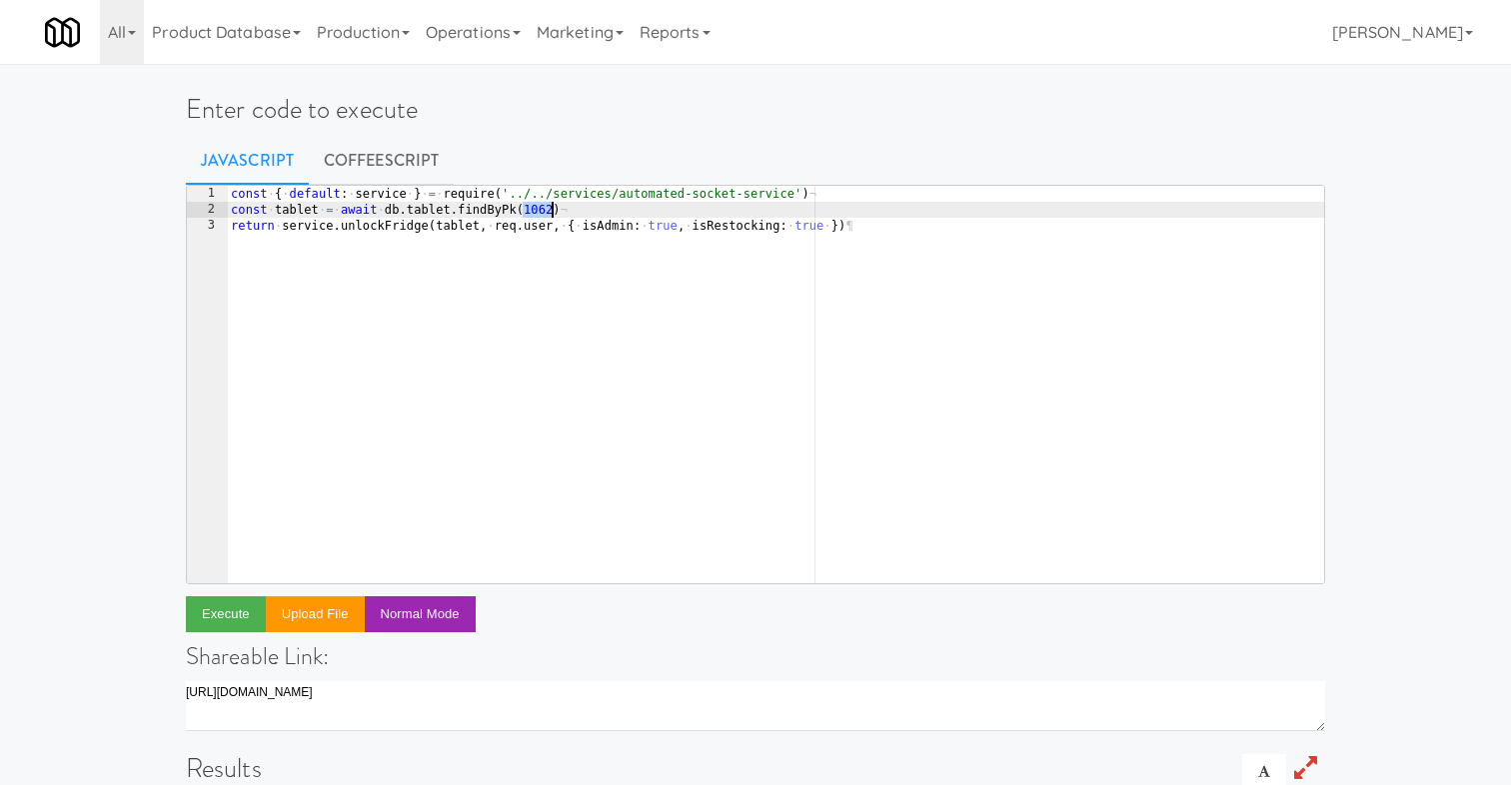
click at [539, 212] on div "const · { · default : · service · } · = · require ( '../../services/automated-s…" at bounding box center [775, 401] width 1097 height 430
paste textarea "3319"
click at [693, 284] on div "const · { · default : · service · } · = · require ( '../../services/automated-s…" at bounding box center [775, 401] width 1097 height 430
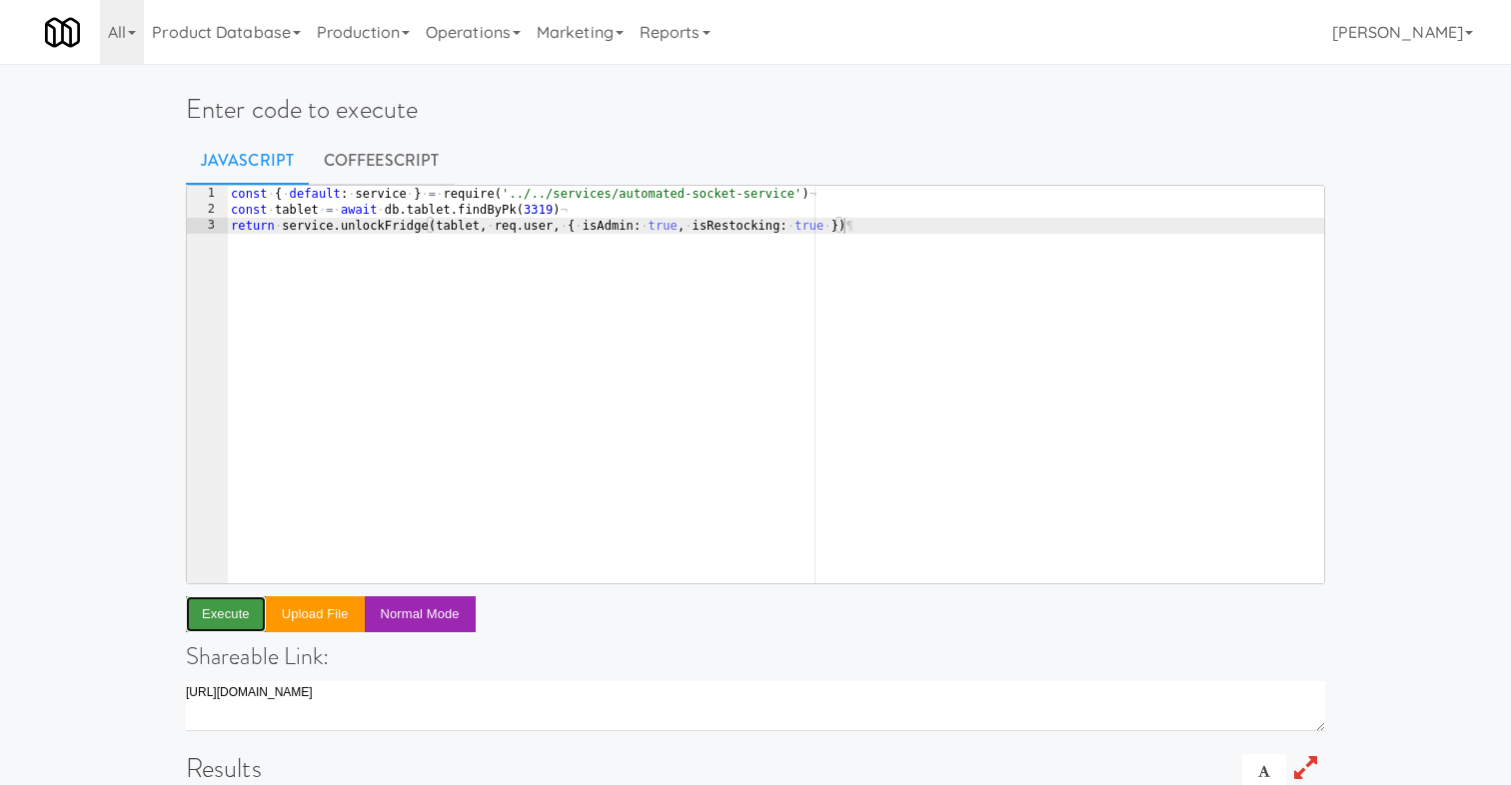
click at [239, 609] on button "Execute" at bounding box center [226, 615] width 80 height 36
click at [499, 296] on div "const · { · default : · service · } · = · require ( '../../services/automated-s…" at bounding box center [775, 401] width 1097 height 430
click at [234, 623] on button "Execute" at bounding box center [226, 615] width 80 height 36
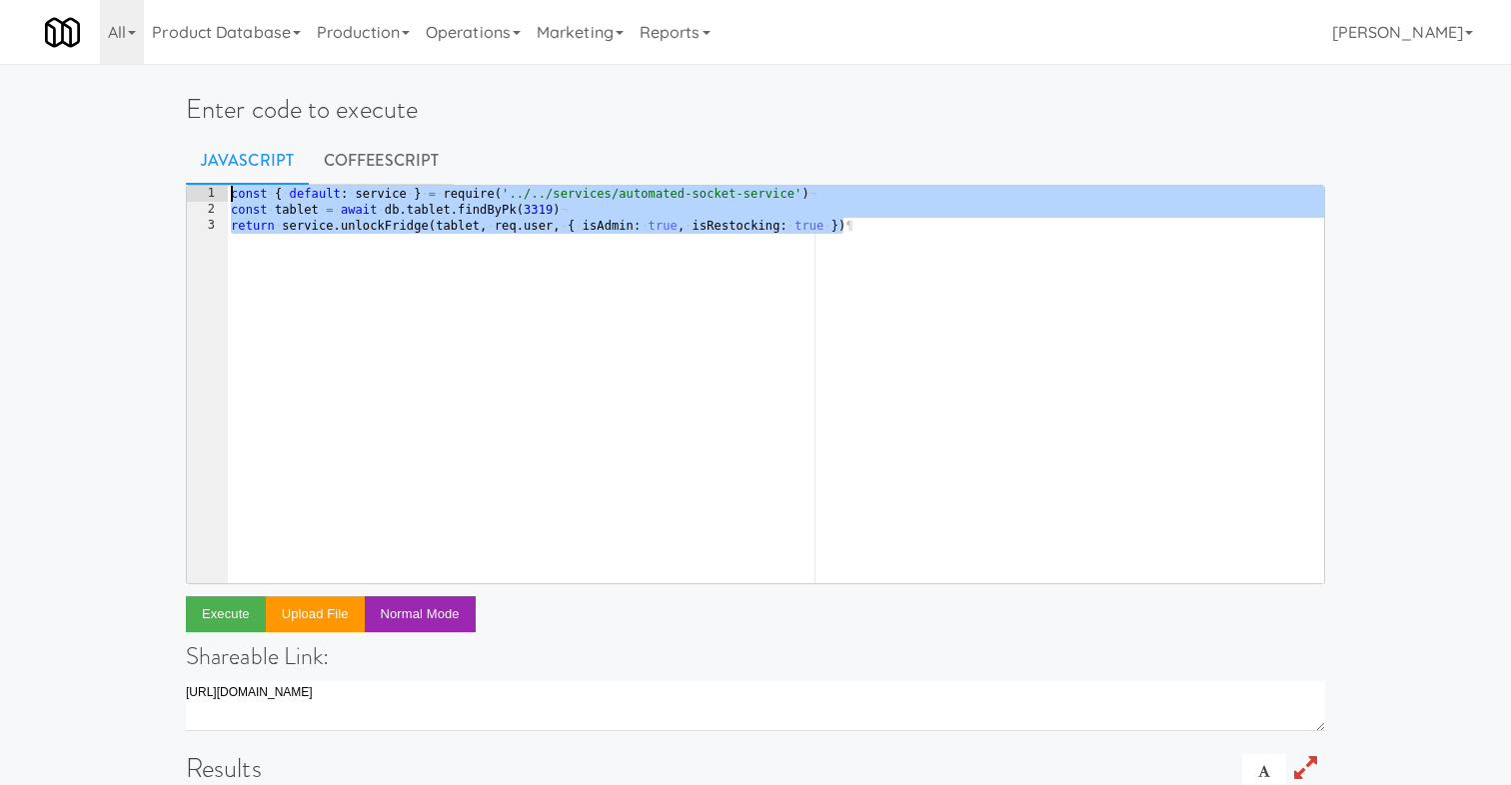
drag, startPoint x: 899, startPoint y: 226, endPoint x: -27, endPoint y: 74, distance: 938.7
click at [0, 74] on html "Okay Okay Select date: previous 2025-Sep next Su Mo Tu We Th Fr Sa 31 1 2 3 4 5…" at bounding box center [755, 392] width 1511 height 785
type textarea "const { default: service } = require('../../services/automated-socket-service')…"
